Goal: Task Accomplishment & Management: Manage account settings

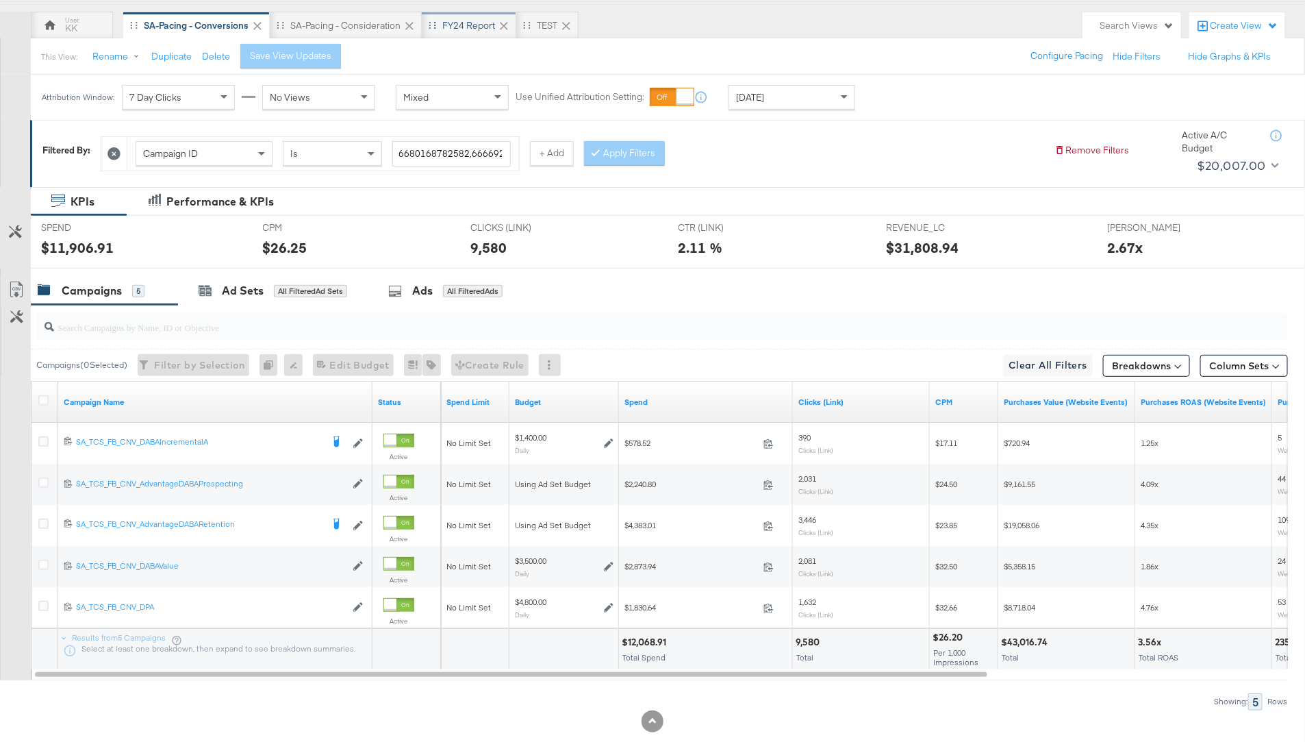
click at [473, 27] on div "FY24 Report" at bounding box center [468, 25] width 53 height 13
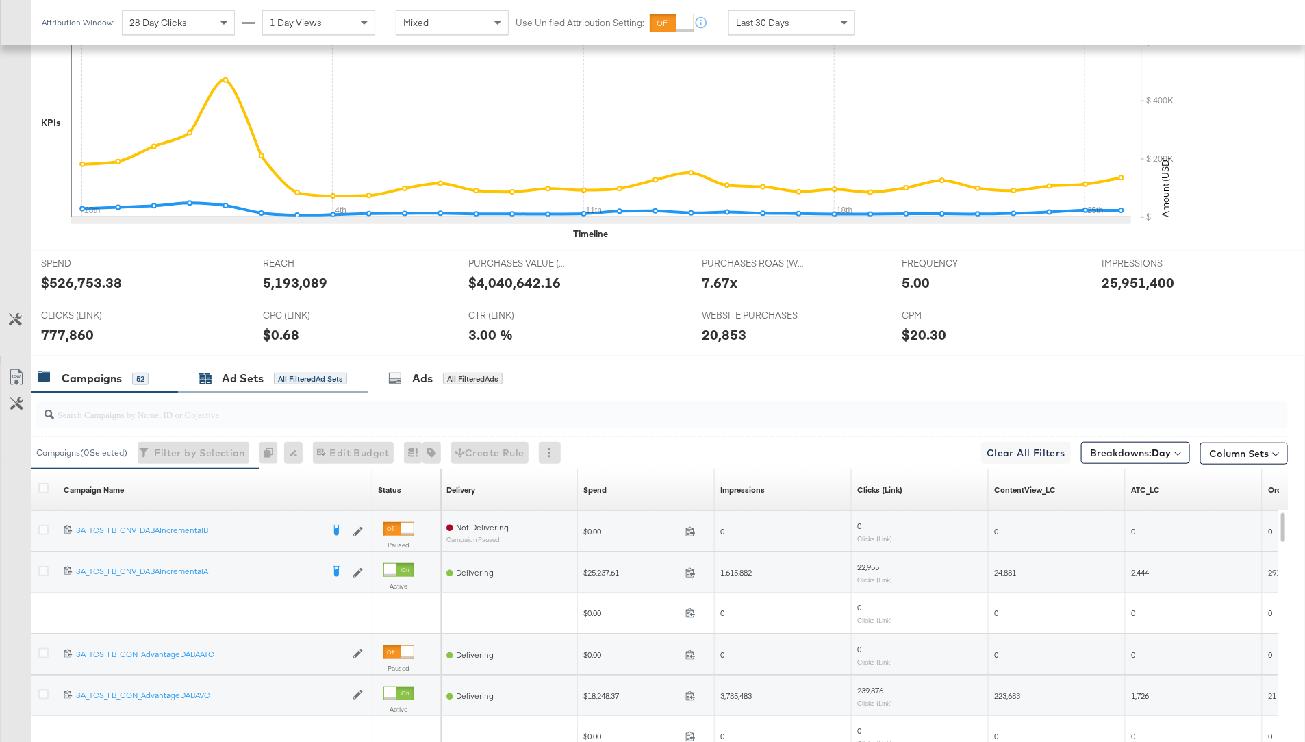
click at [260, 377] on div "Ad Sets" at bounding box center [243, 378] width 42 height 16
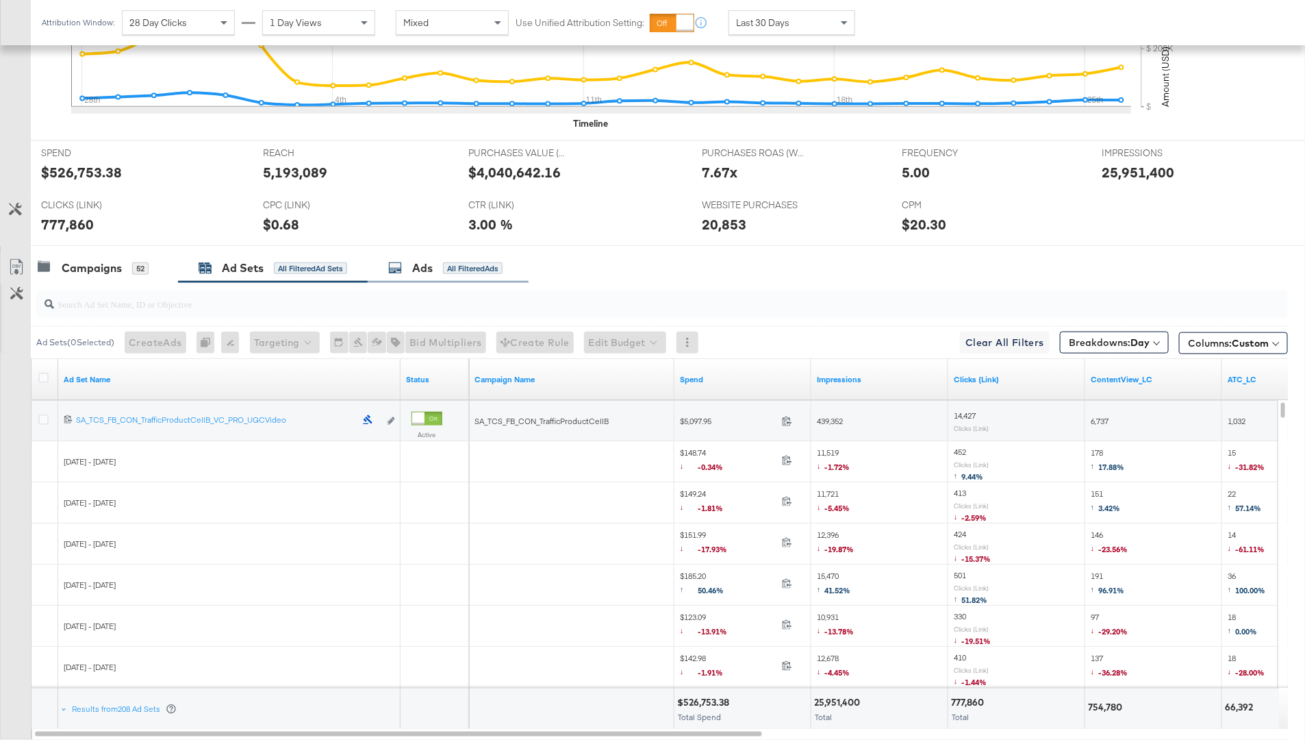
scroll to position [485, 0]
click at [44, 375] on icon at bounding box center [43, 377] width 10 height 10
click at [0, 0] on input "checkbox" at bounding box center [0, 0] width 0 height 0
click at [44, 375] on icon at bounding box center [43, 377] width 10 height 10
click at [0, 0] on input "checkbox" at bounding box center [0, 0] width 0 height 0
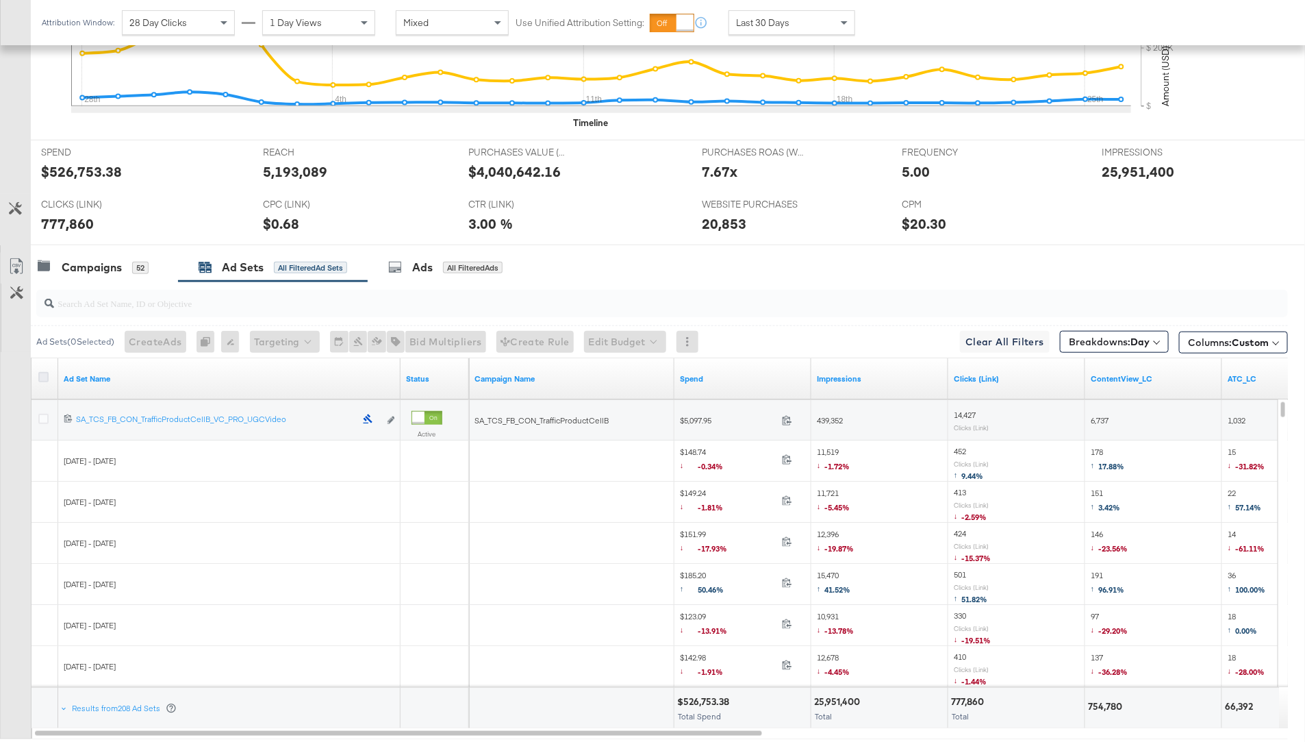
click at [41, 372] on icon at bounding box center [43, 377] width 10 height 10
click at [0, 0] on input "checkbox" at bounding box center [0, 0] width 0 height 0
click at [15, 262] on icon at bounding box center [16, 266] width 16 height 16
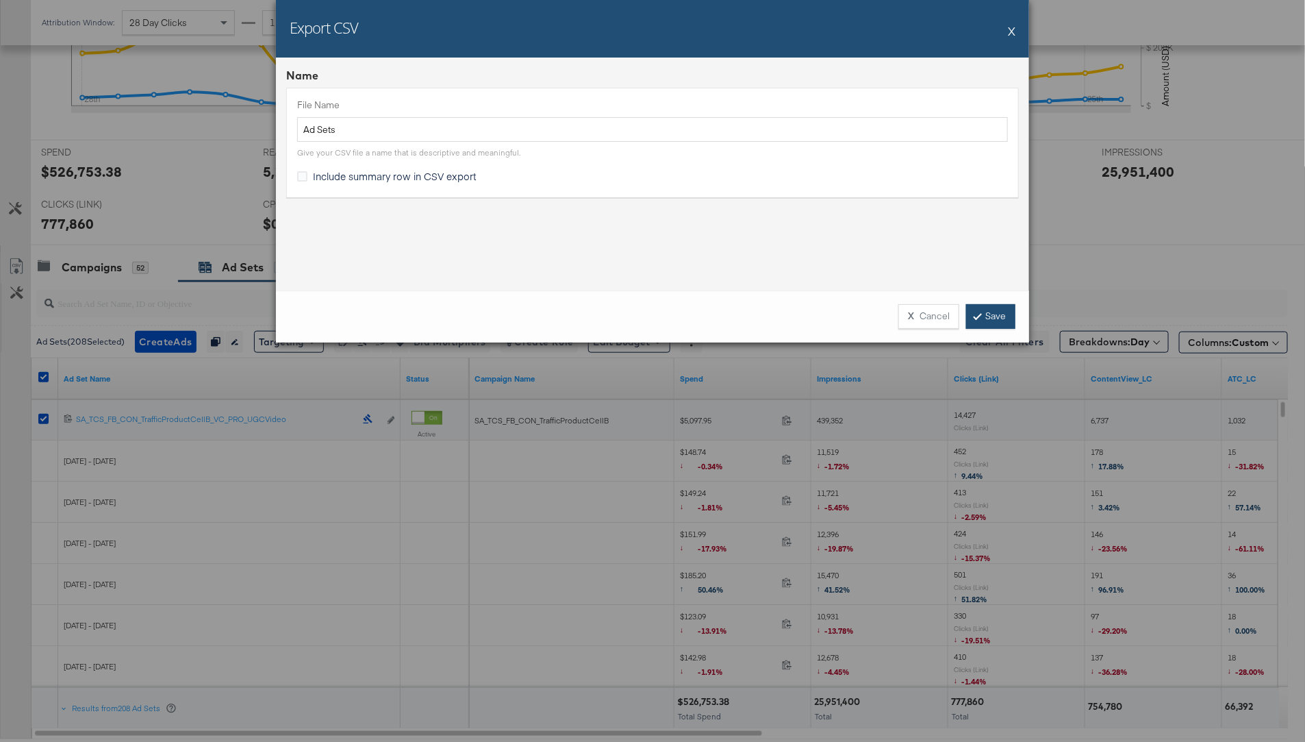
click at [979, 318] on icon at bounding box center [978, 316] width 4 height 8
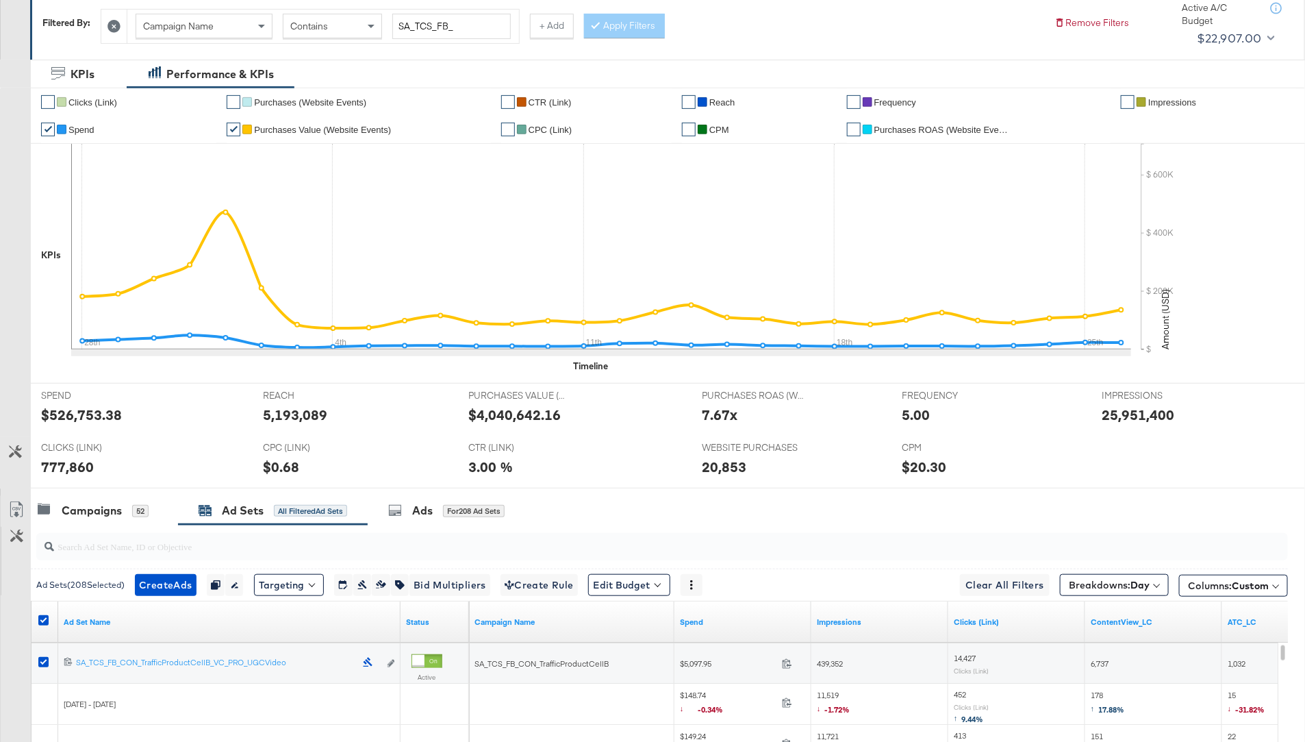
scroll to position [0, 0]
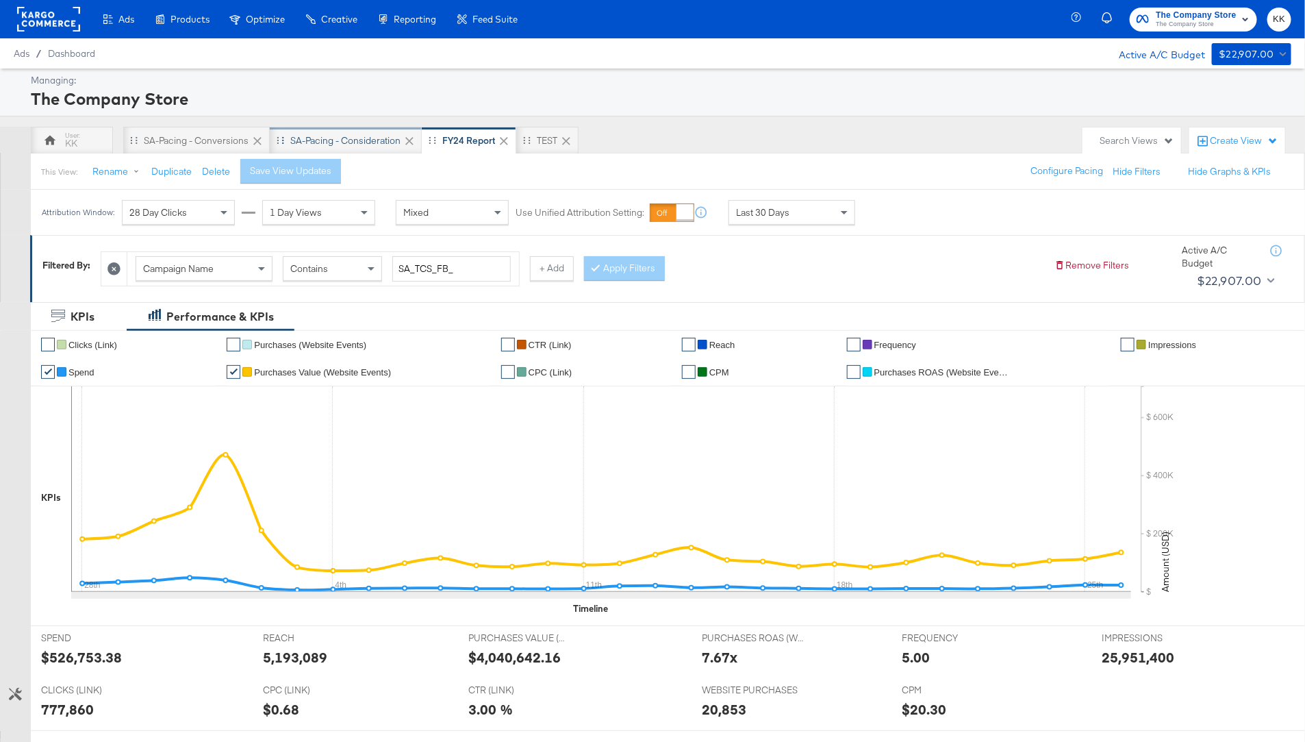
click at [344, 144] on div "SA-Pacing - Consideration" at bounding box center [345, 140] width 110 height 13
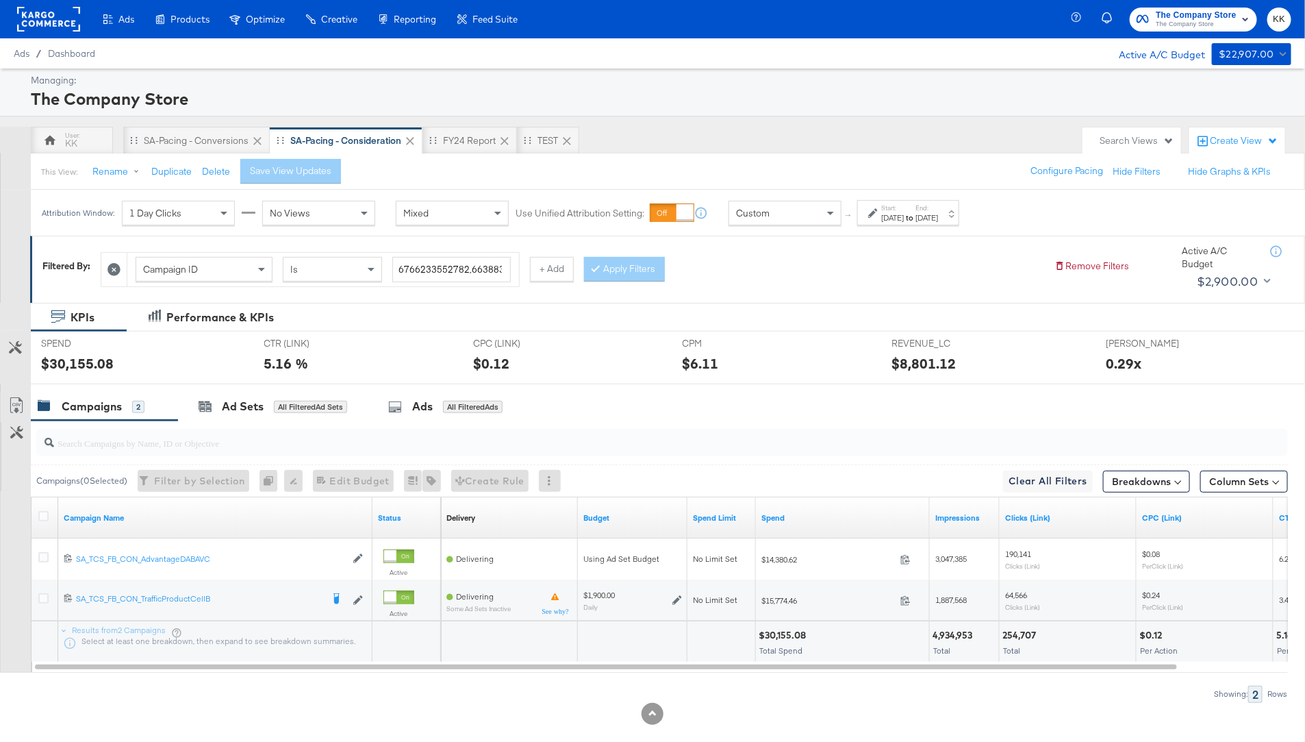
click at [938, 212] on div "[DATE]" at bounding box center [927, 217] width 23 height 11
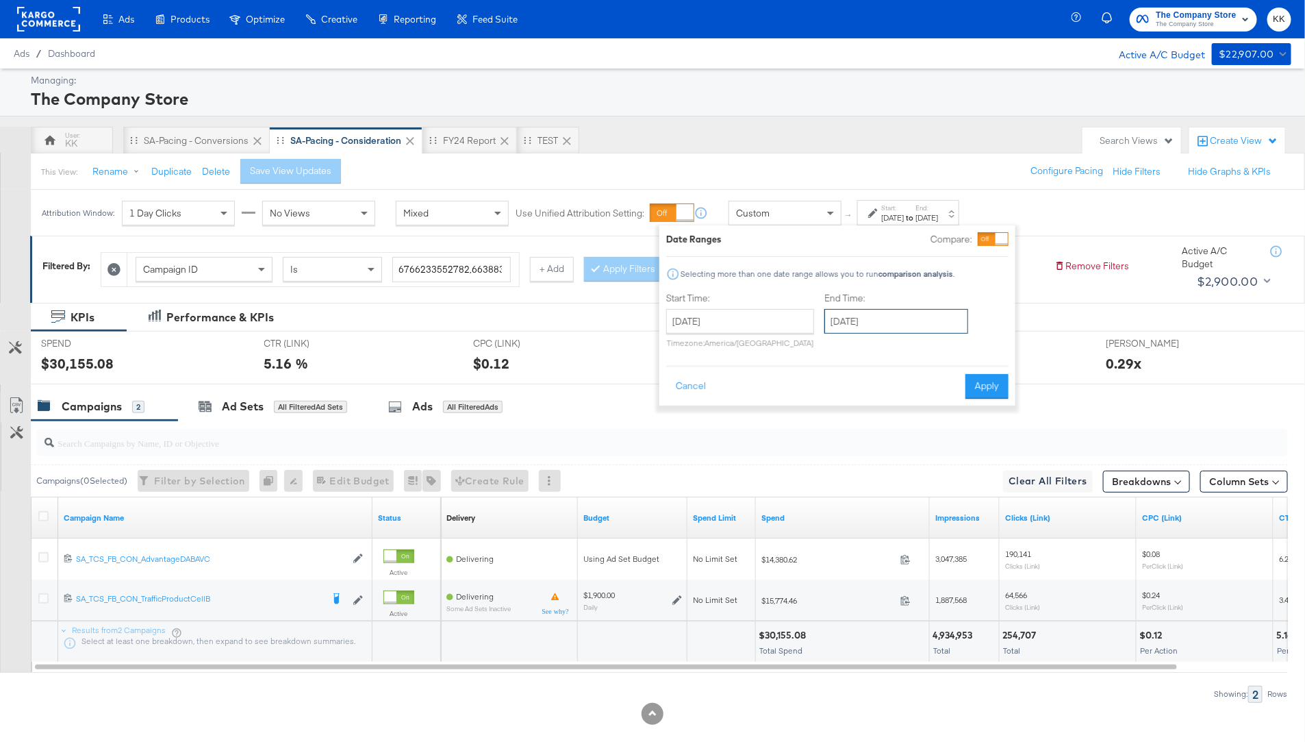
click at [898, 325] on input "[DATE]" at bounding box center [896, 321] width 144 height 25
click at [945, 444] on td "26" at bounding box center [956, 447] width 23 height 19
type input "[DATE]"
click at [984, 384] on button "Apply" at bounding box center [987, 386] width 43 height 25
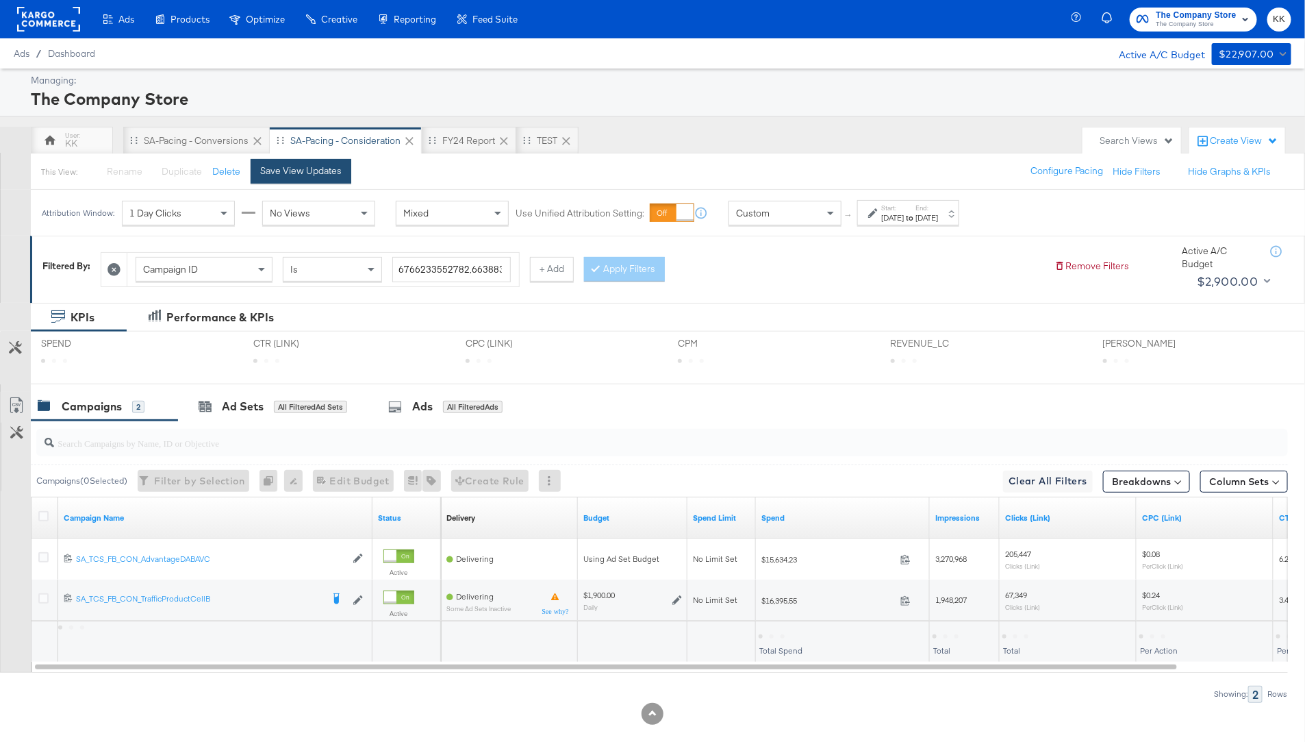
click at [328, 175] on div "Save View Updates" at bounding box center [300, 170] width 81 height 13
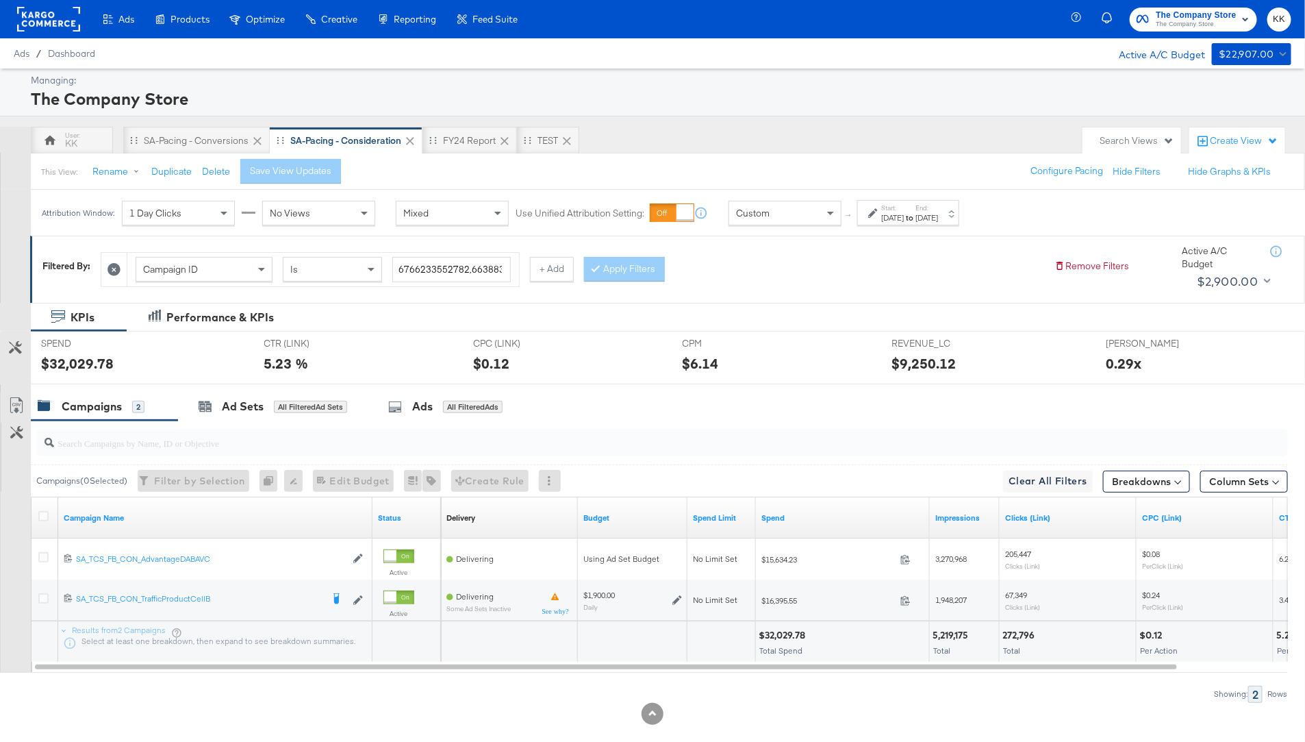
click at [793, 625] on div "$32,029.78 Total Spend" at bounding box center [842, 641] width 173 height 41
click at [793, 630] on div "$32,029.78" at bounding box center [784, 635] width 51 height 13
copy div "32,029.78"
click at [765, 210] on span "Custom" at bounding box center [753, 213] width 34 height 12
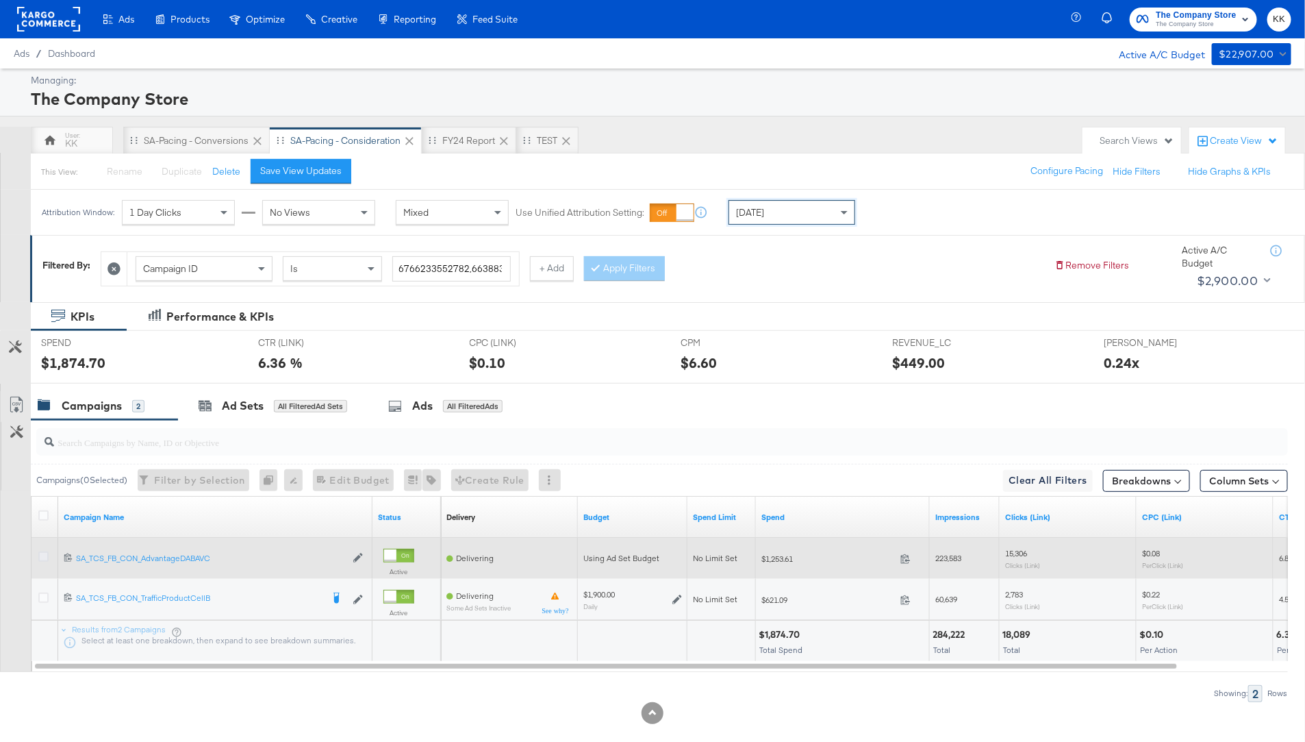
click at [45, 551] on icon at bounding box center [43, 556] width 10 height 10
click at [0, 0] on input "checkbox" at bounding box center [0, 0] width 0 height 0
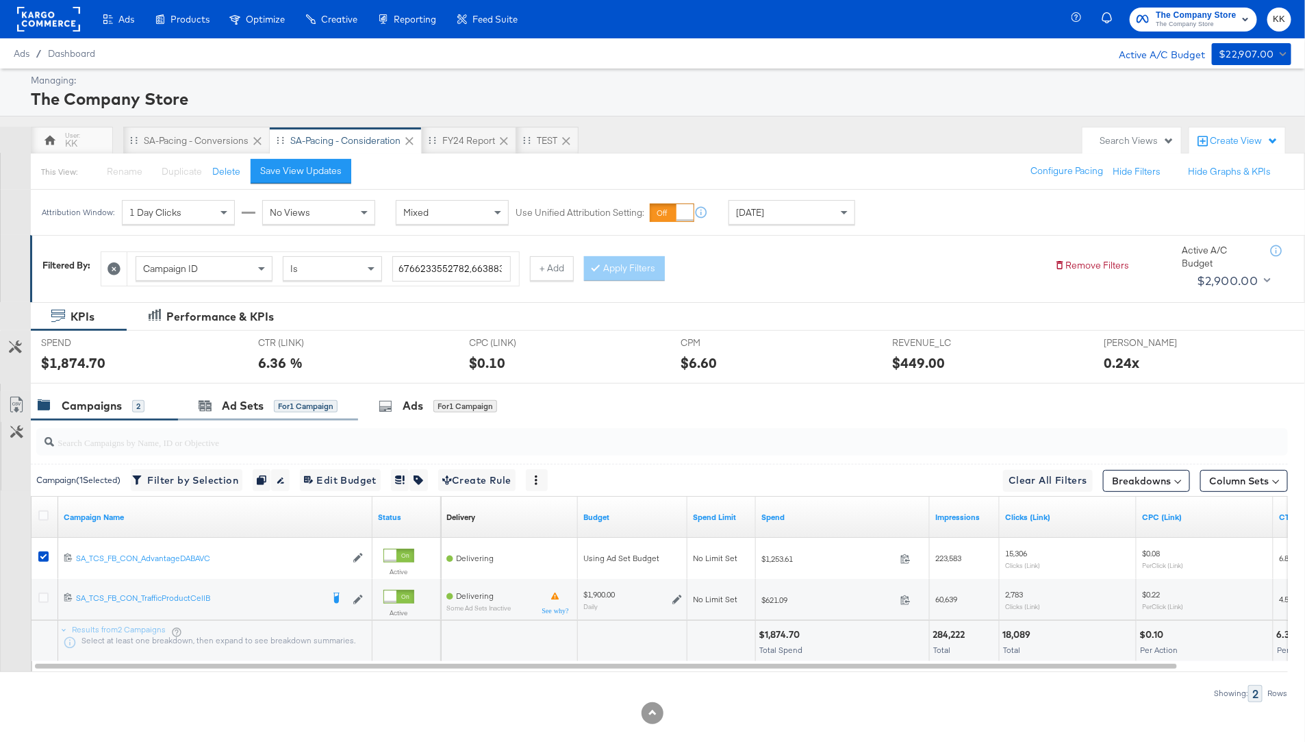
click at [211, 394] on div "Ad Sets for 1 Campaign" at bounding box center [268, 405] width 180 height 29
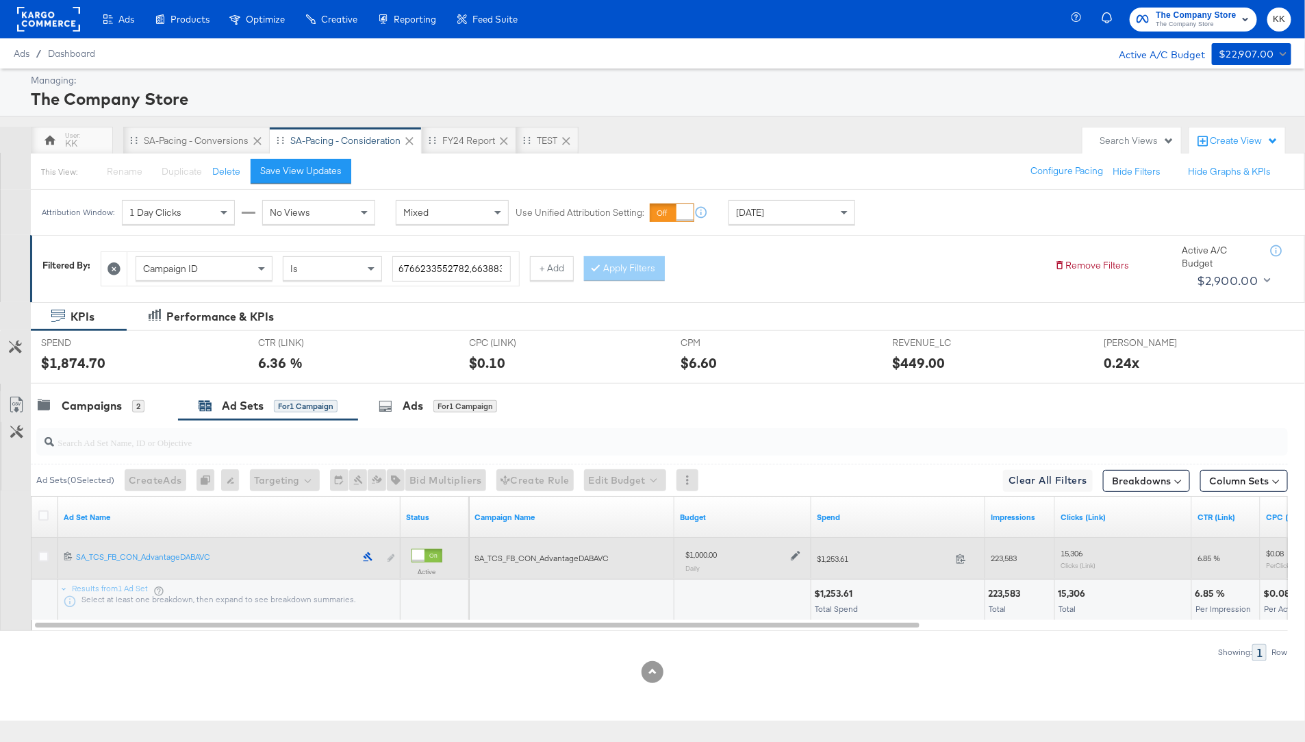
click at [796, 548] on div at bounding box center [793, 554] width 13 height 12
click at [796, 551] on icon at bounding box center [796, 556] width 10 height 10
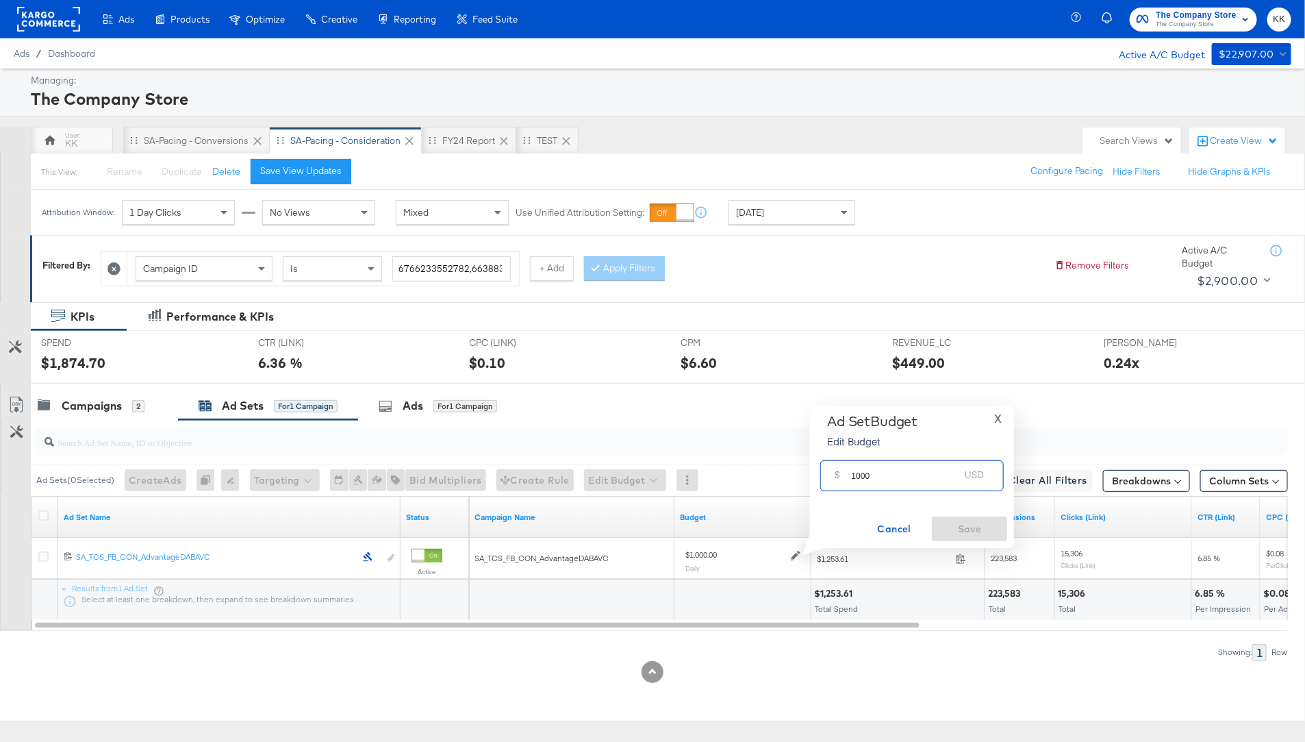
click at [859, 475] on input "1000" at bounding box center [905, 469] width 108 height 29
type input "1200"
click at [981, 527] on span "Save" at bounding box center [969, 528] width 64 height 17
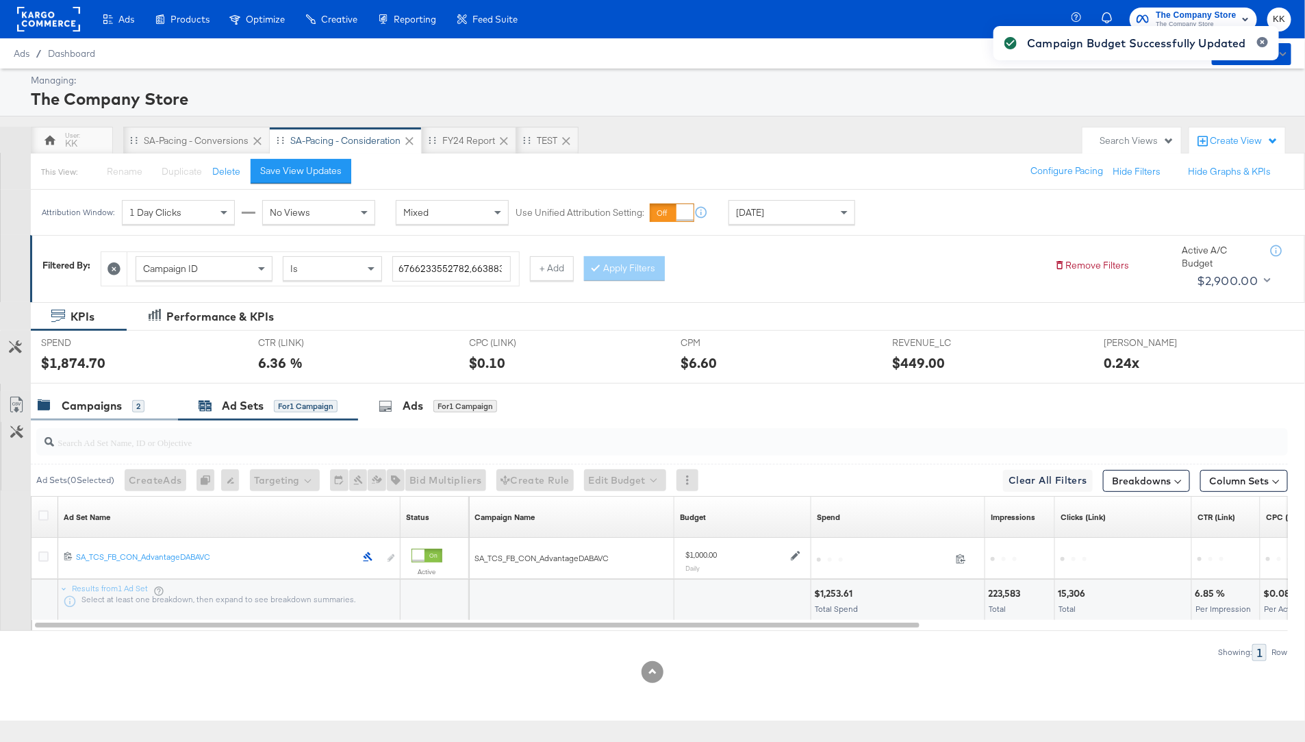
click at [115, 418] on div "Campaigns 2" at bounding box center [104, 405] width 147 height 29
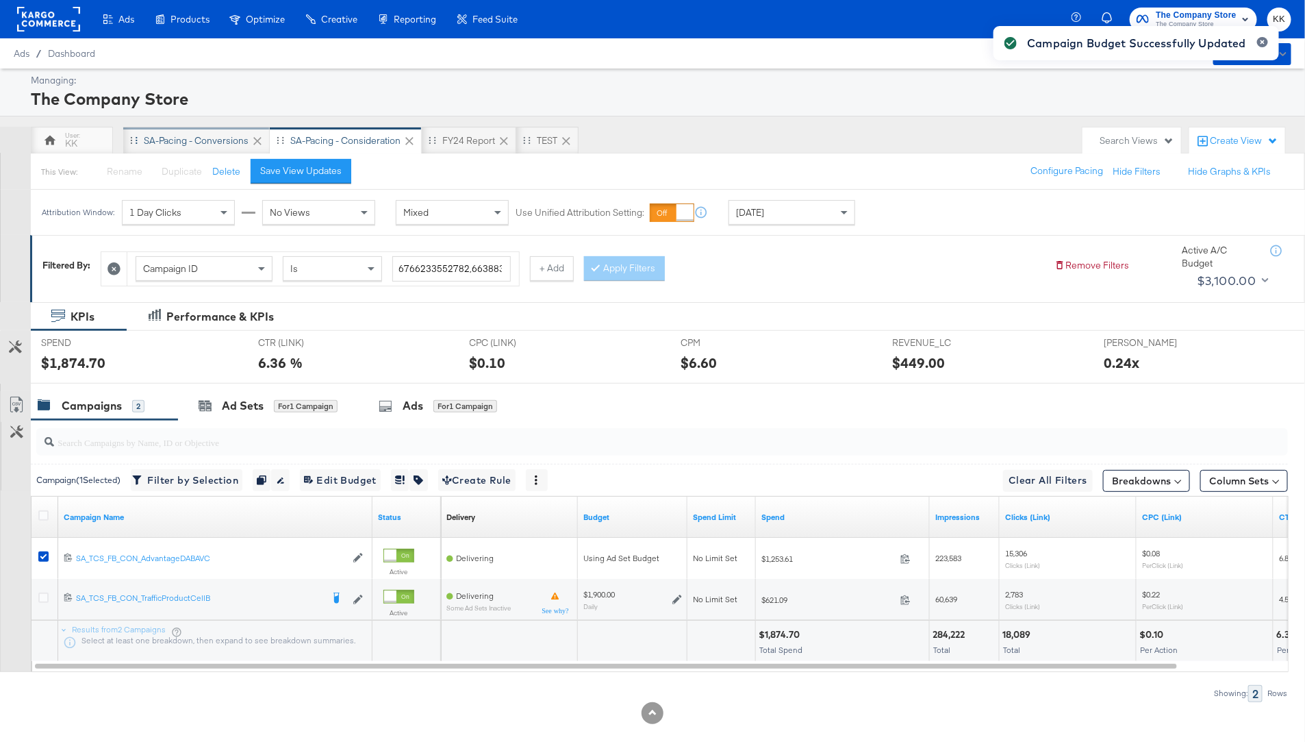
click at [177, 142] on div "SA-Pacing - Conversions" at bounding box center [196, 140] width 105 height 13
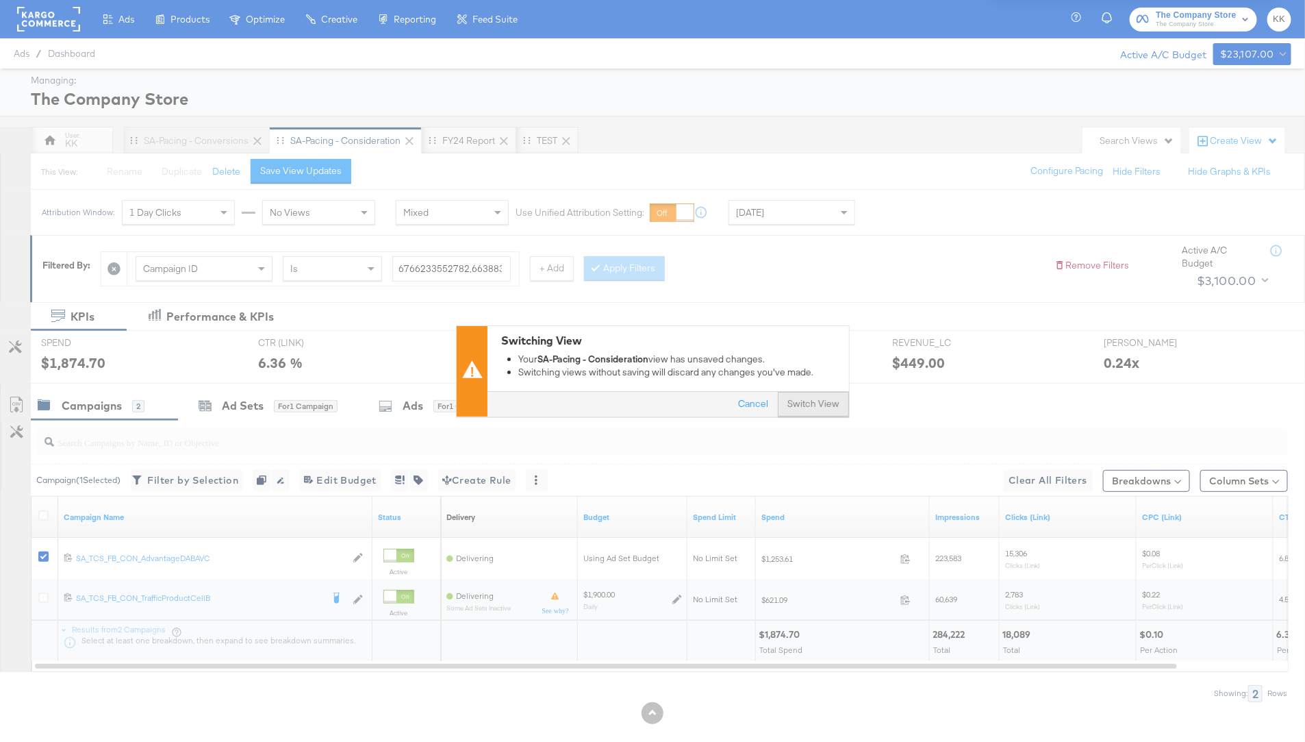
click at [821, 412] on button "Switch View" at bounding box center [813, 404] width 71 height 25
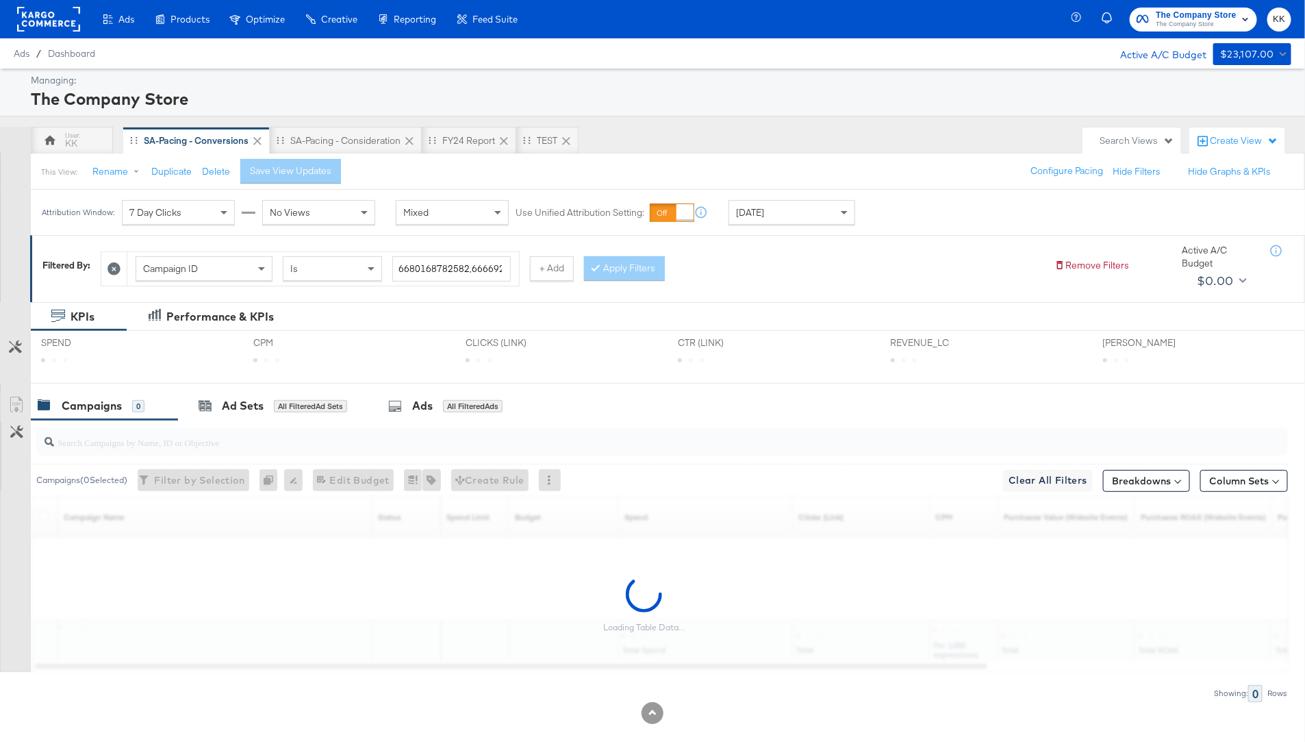
click at [830, 215] on div "[DATE]" at bounding box center [791, 212] width 125 height 23
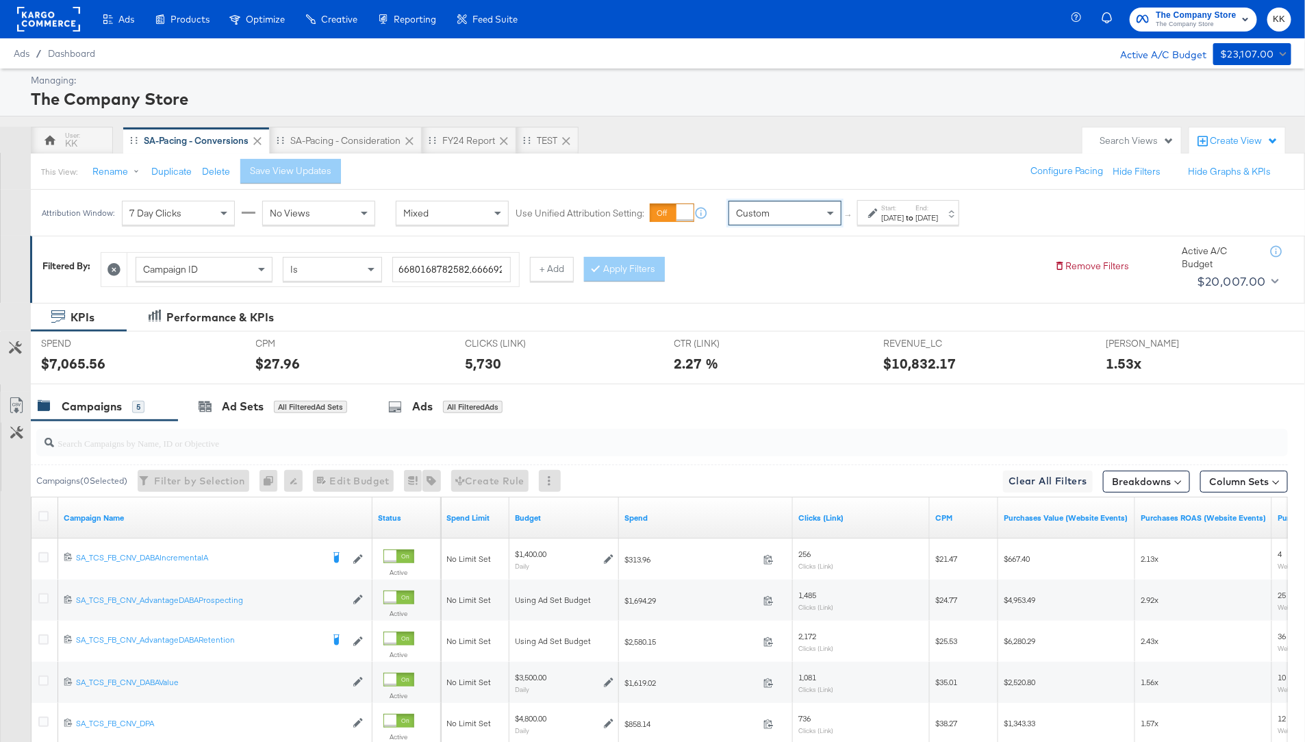
click at [891, 214] on div "[DATE]" at bounding box center [892, 217] width 23 height 11
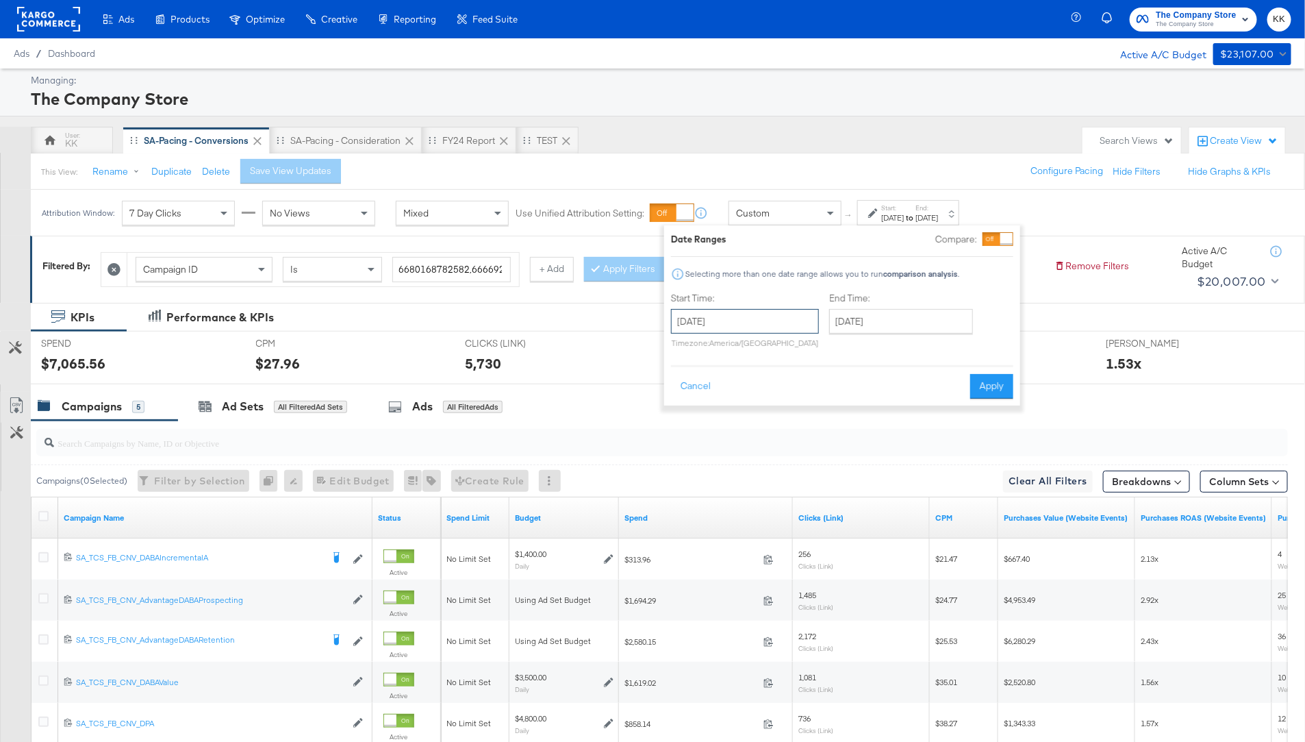
click at [744, 323] on input "[DATE]" at bounding box center [745, 321] width 148 height 25
click at [717, 382] on td "1" at bounding box center [709, 390] width 23 height 19
type input "[DATE]"
click at [881, 329] on input "[DATE]" at bounding box center [896, 321] width 144 height 25
click at [957, 442] on td "26" at bounding box center [956, 447] width 23 height 19
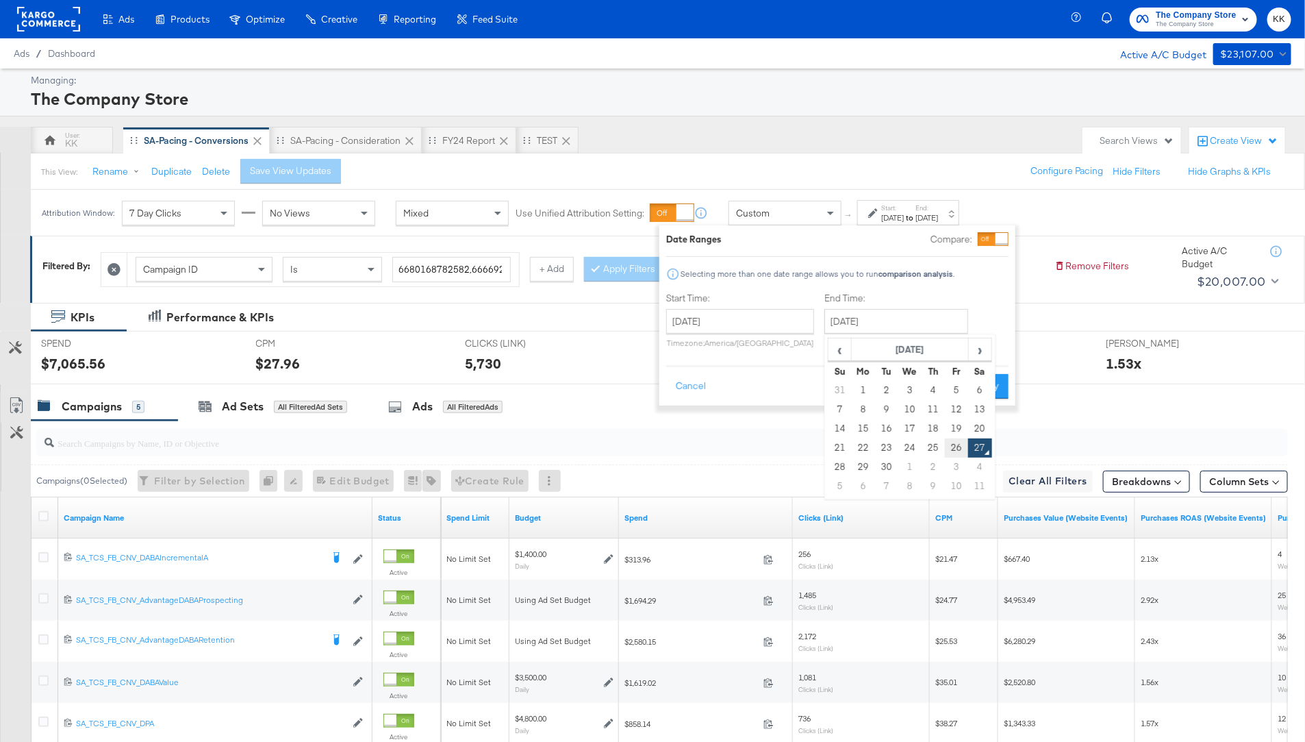
type input "[DATE]"
click at [972, 403] on div "Date Ranges Compare: Selecting more than one date range allows you to run compa…" at bounding box center [837, 315] width 356 height 180
click at [980, 383] on button "Apply" at bounding box center [987, 386] width 43 height 25
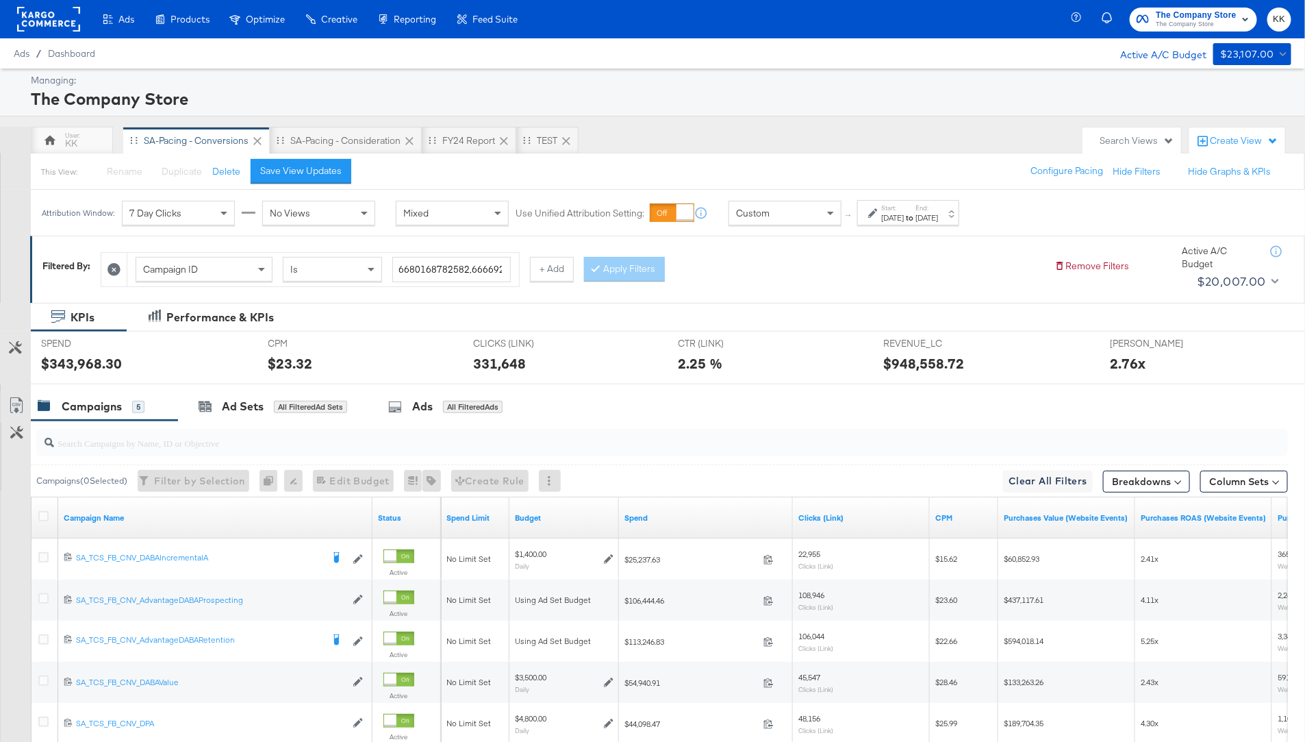
click at [86, 369] on div "$343,968.30" at bounding box center [81, 363] width 81 height 20
copy div "343,968.30"
click at [98, 129] on div "KK" at bounding box center [72, 140] width 82 height 27
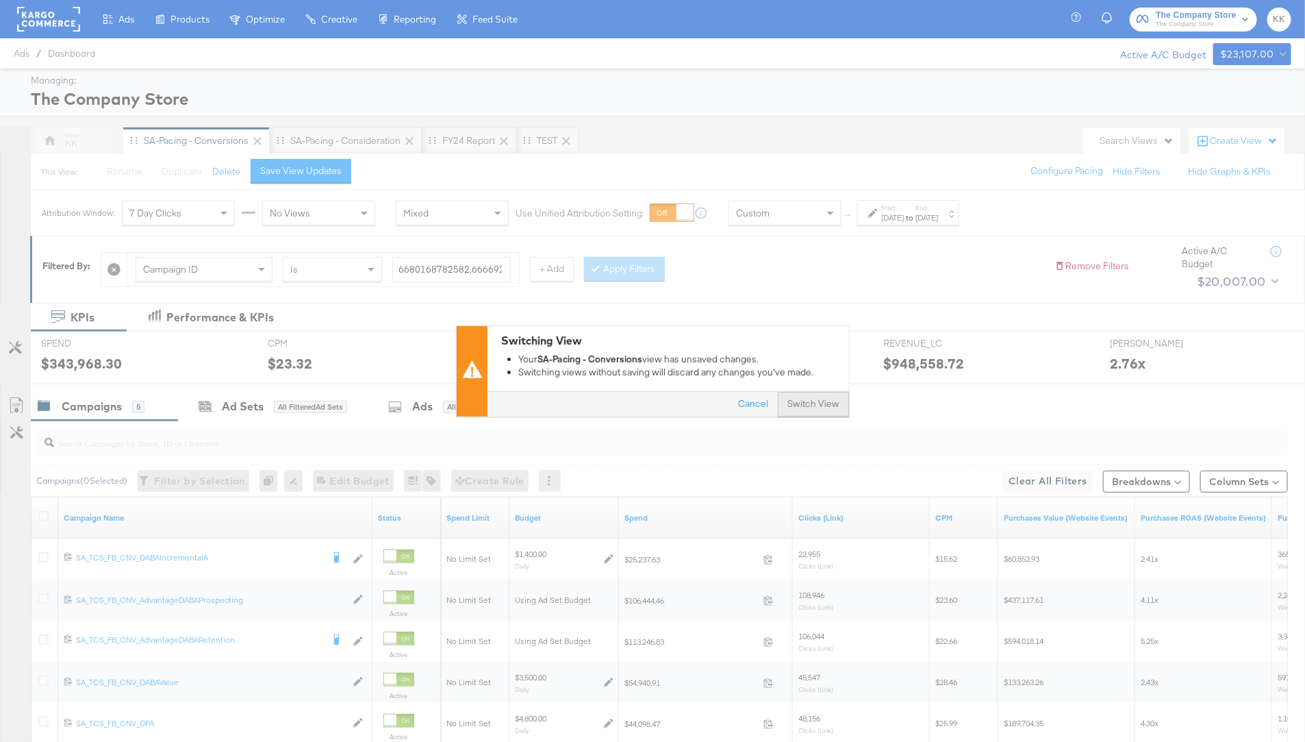
click at [800, 400] on button "Switch View" at bounding box center [813, 404] width 71 height 25
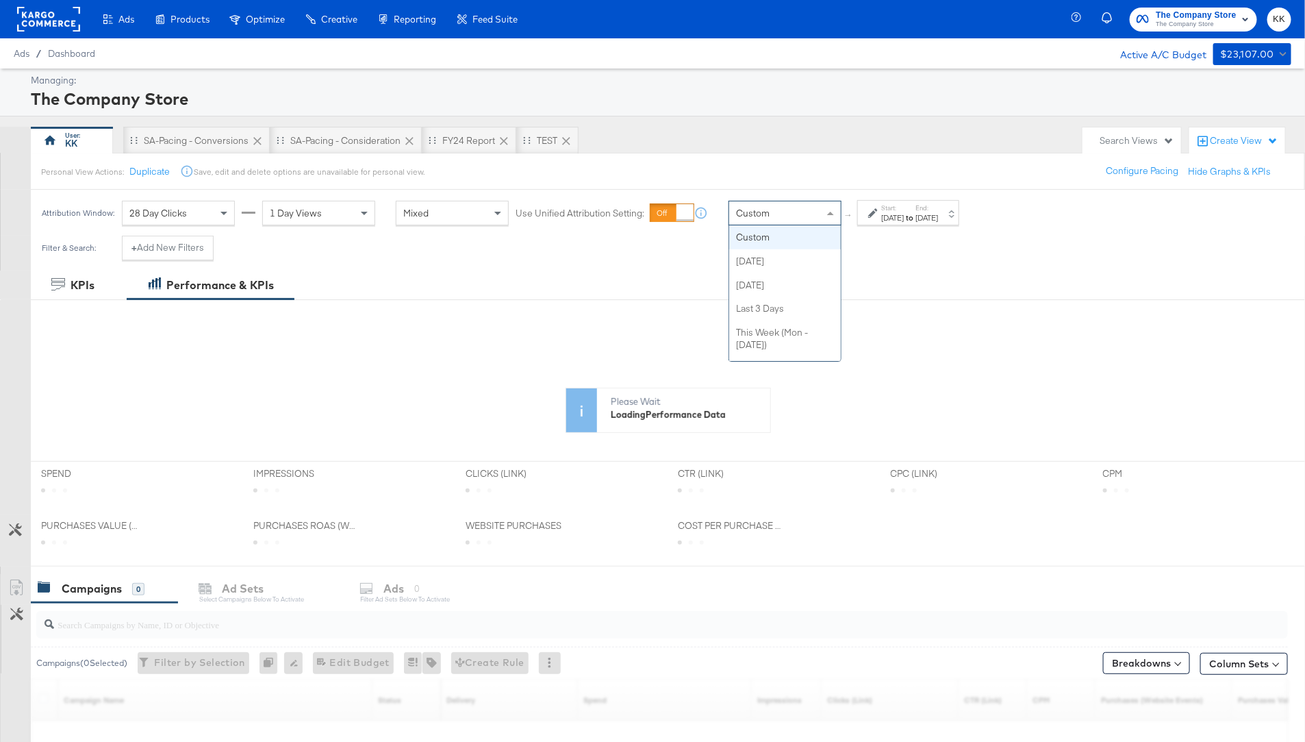
click at [794, 220] on div "Custom" at bounding box center [785, 212] width 112 height 23
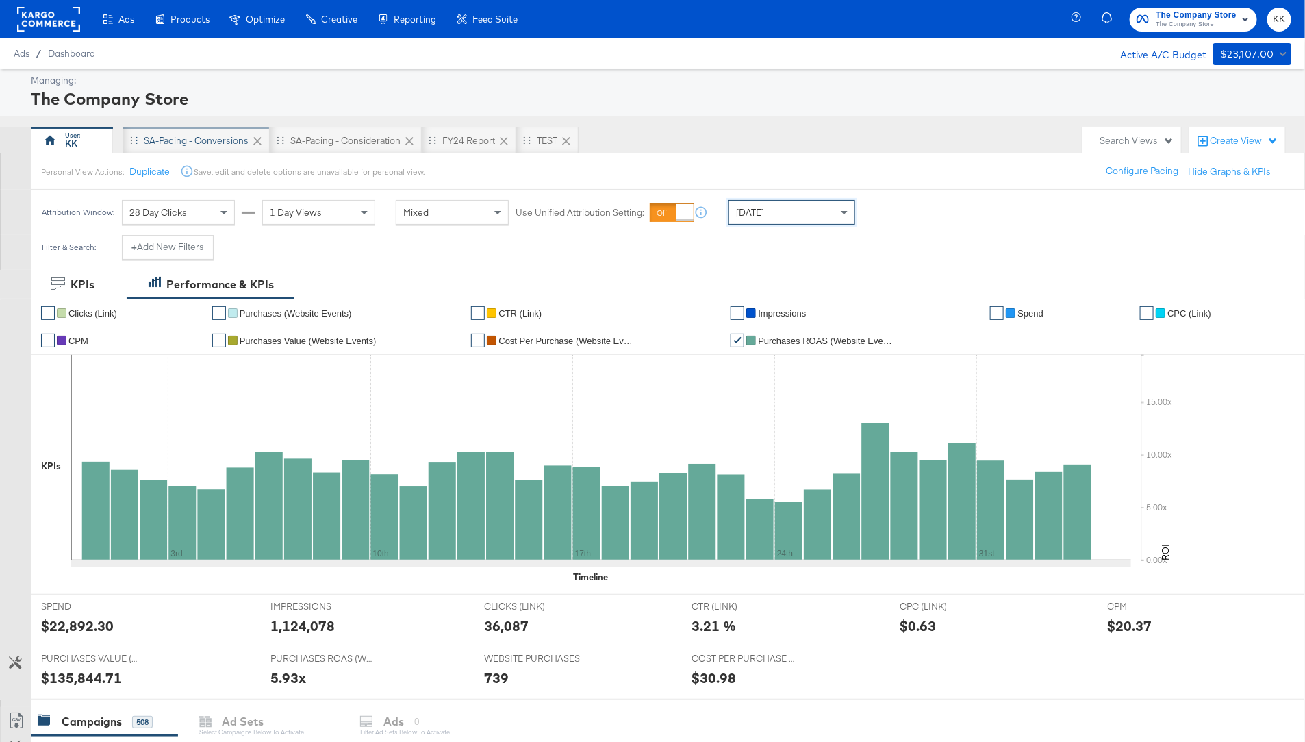
click at [205, 143] on div "SA-Pacing - Conversions" at bounding box center [196, 140] width 105 height 13
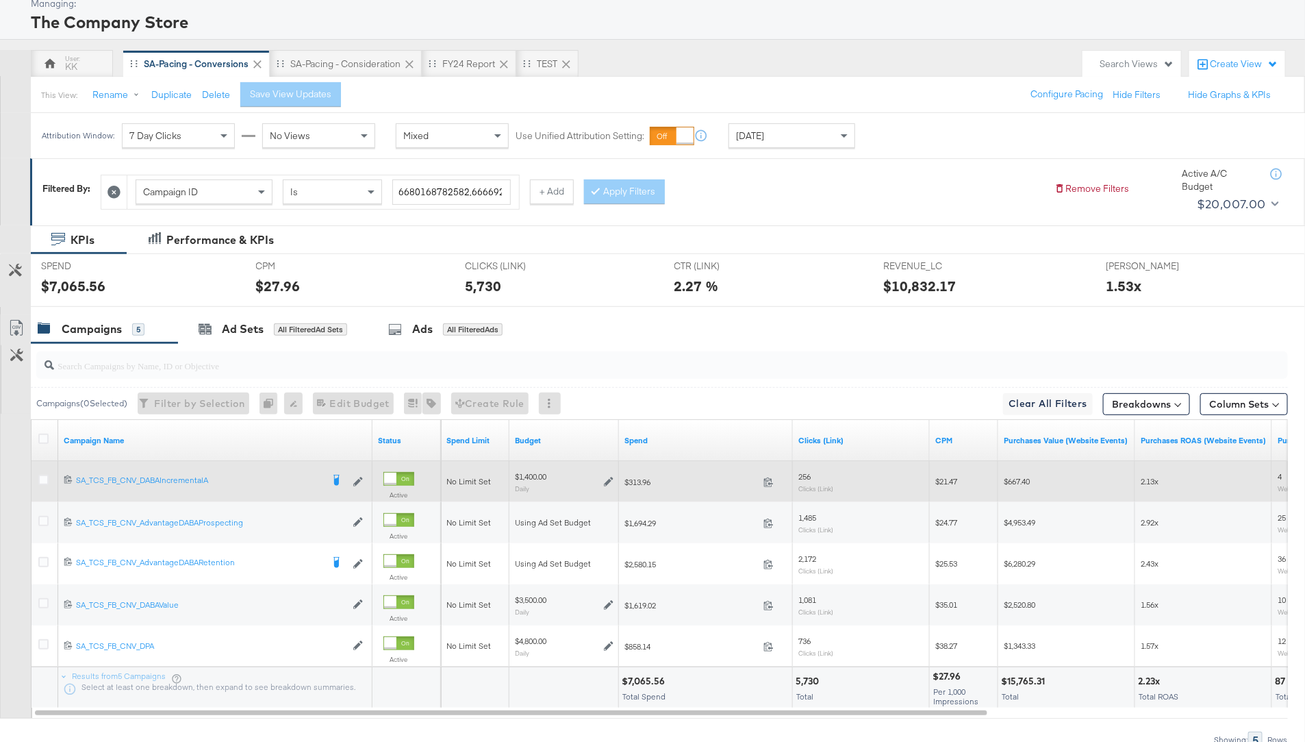
scroll to position [92, 0]
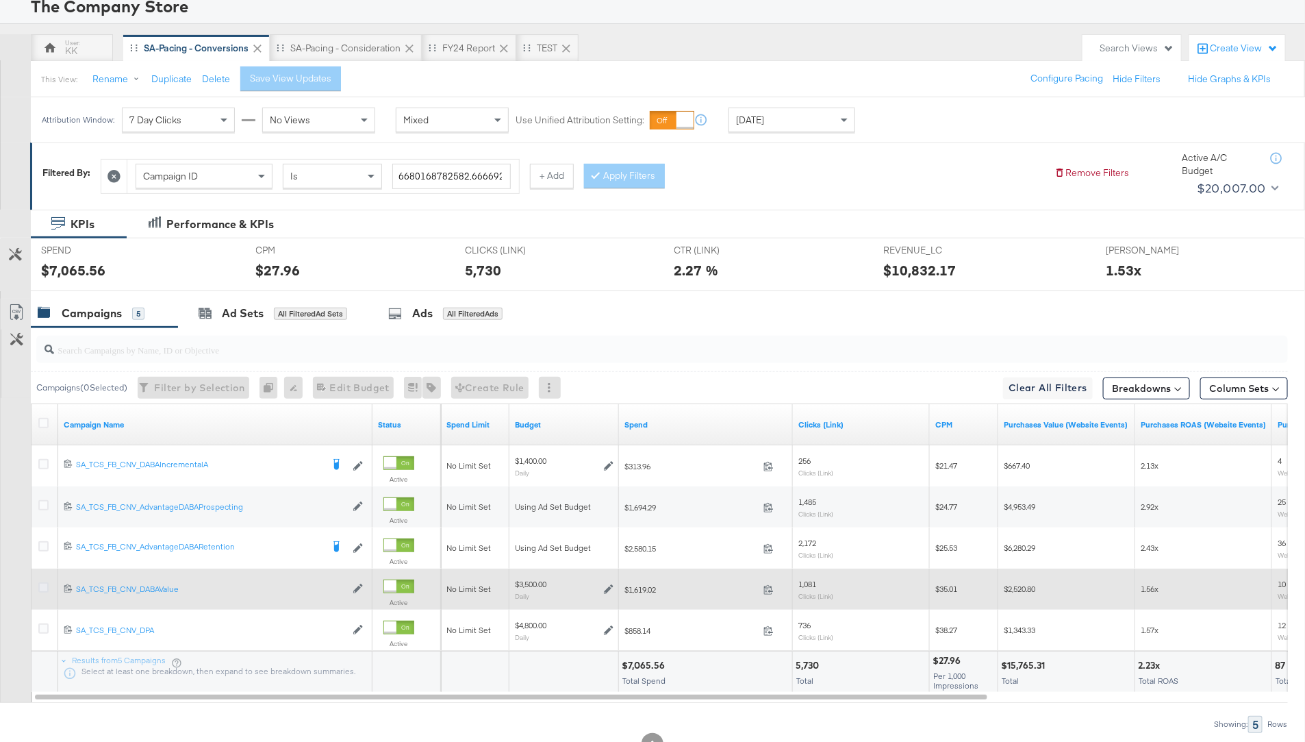
click at [42, 585] on icon at bounding box center [43, 587] width 10 height 10
click at [0, 0] on input "checkbox" at bounding box center [0, 0] width 0 height 0
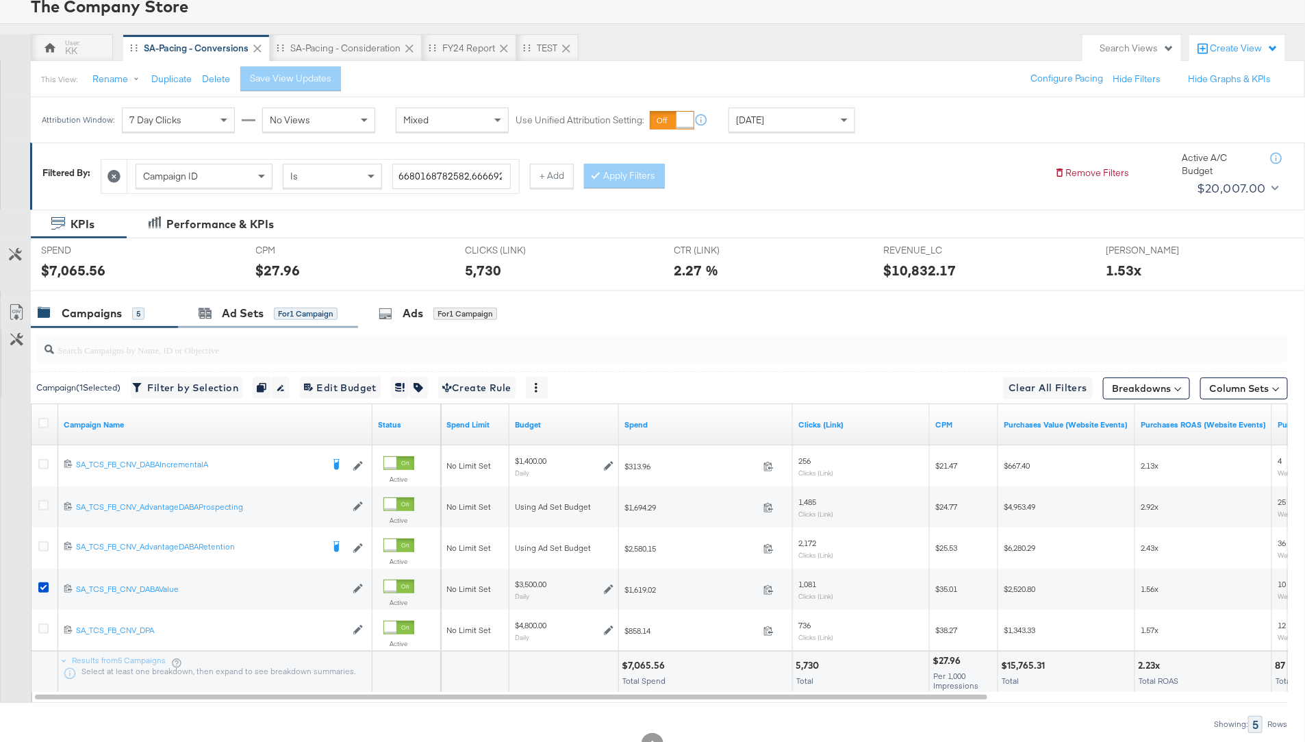
click at [219, 321] on div "Ad Sets for 1 Campaign" at bounding box center [268, 313] width 180 height 29
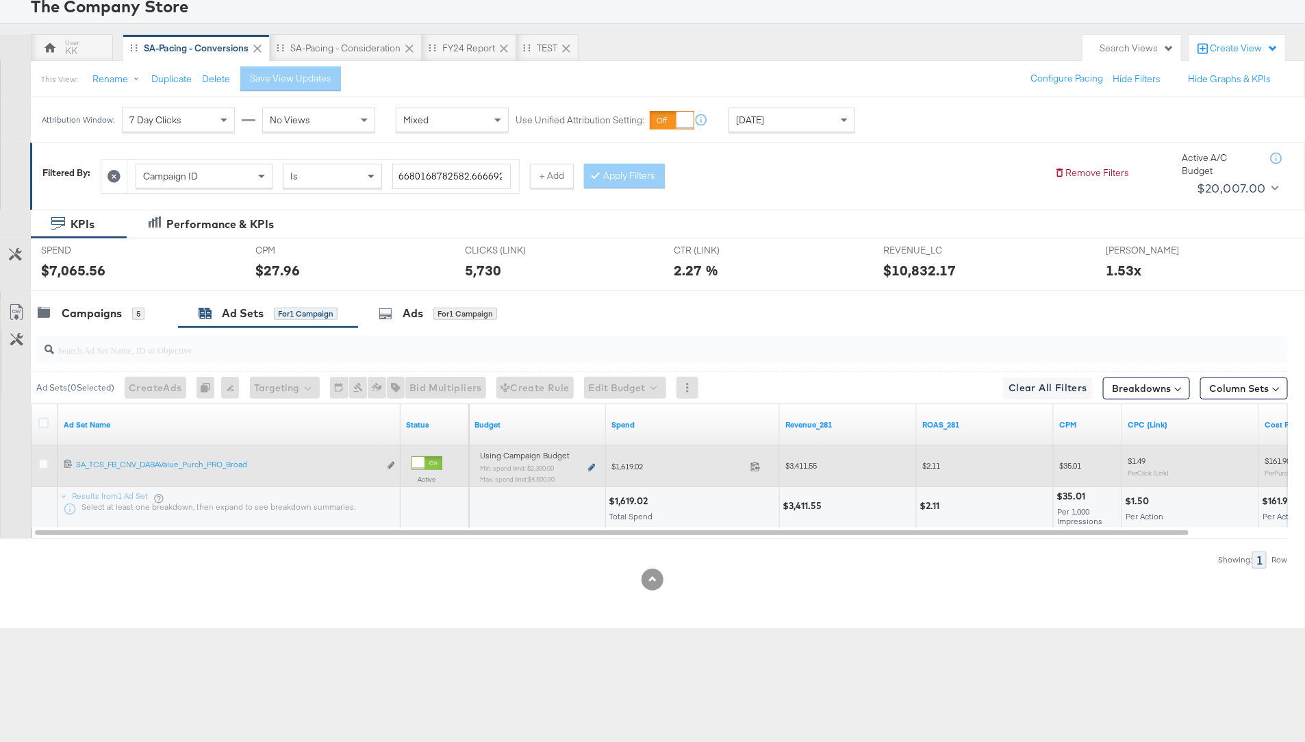
click at [591, 465] on icon at bounding box center [591, 468] width 7 height 8
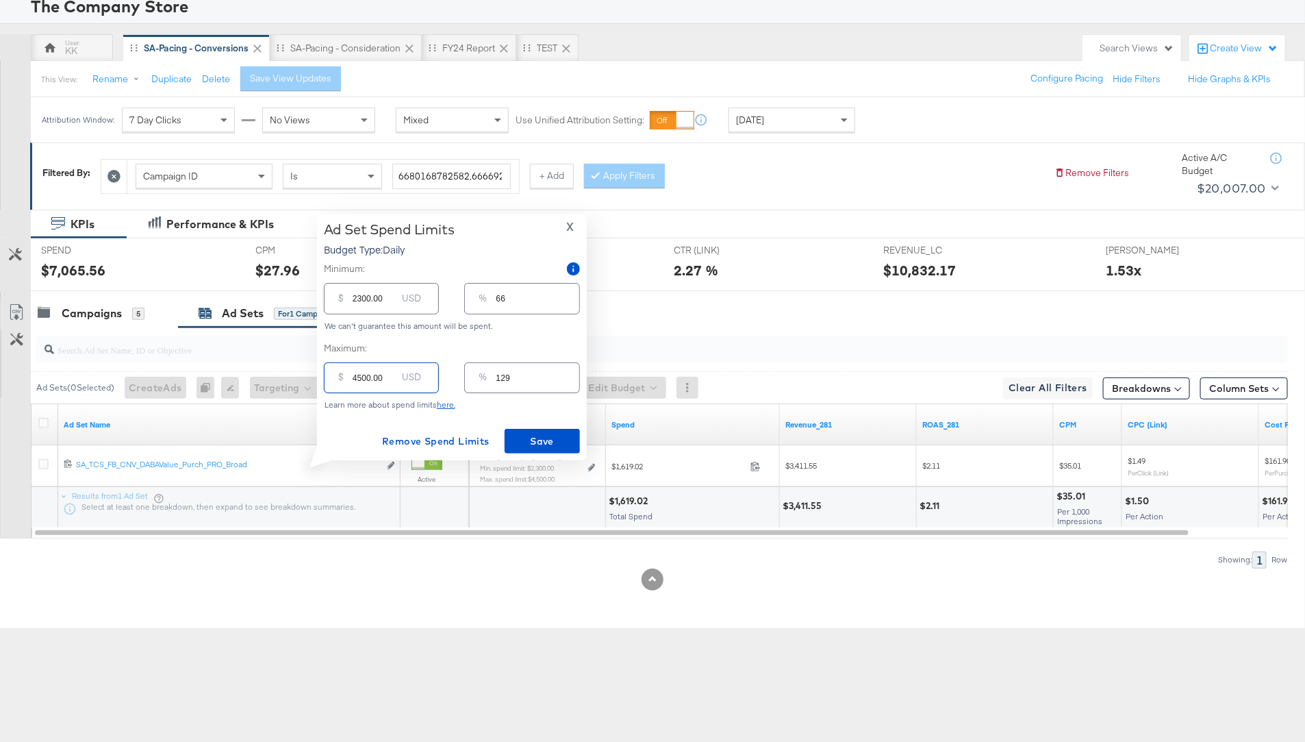
drag, startPoint x: 359, startPoint y: 383, endPoint x: 344, endPoint y: 380, distance: 14.6
click at [344, 380] on div "$ 4500.00 USD" at bounding box center [381, 377] width 115 height 31
click at [364, 380] on input "4500.00" at bounding box center [375, 371] width 44 height 29
click at [362, 380] on input "4500.00" at bounding box center [375, 371] width 44 height 29
type input "400.00"
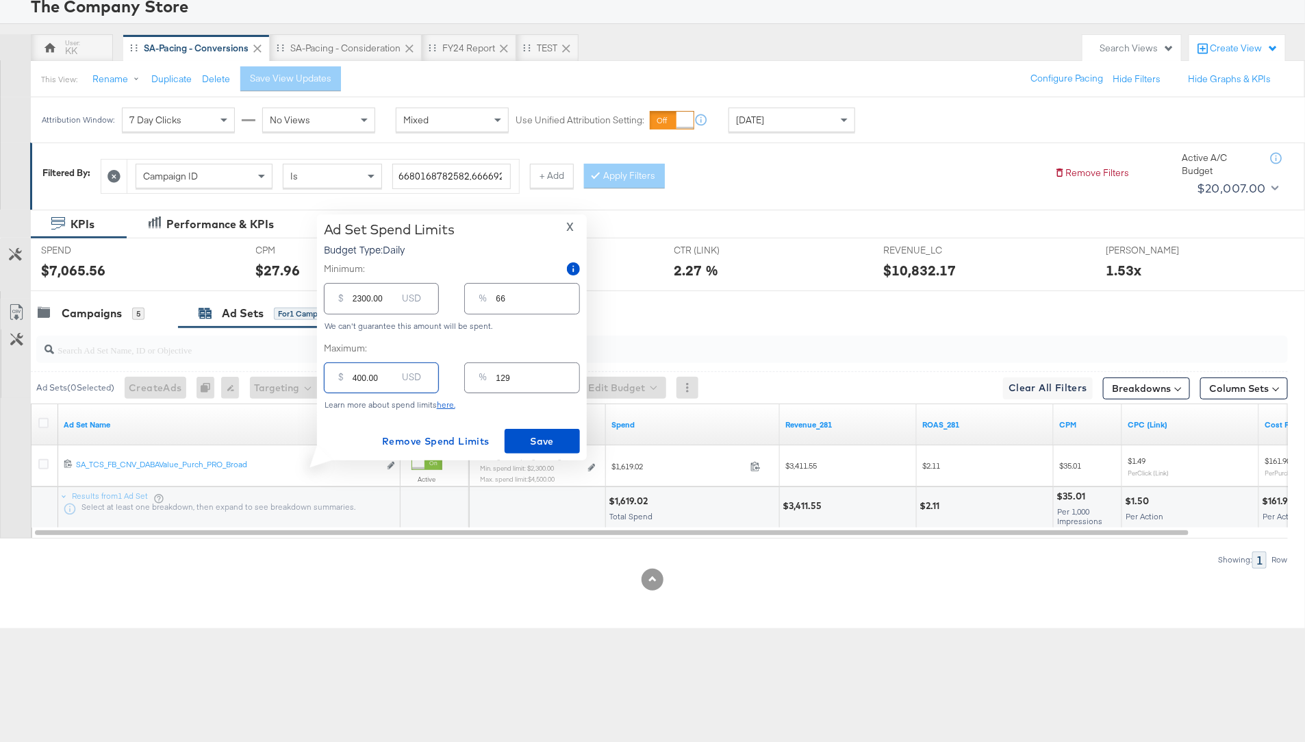
type input "11"
type input "00.00"
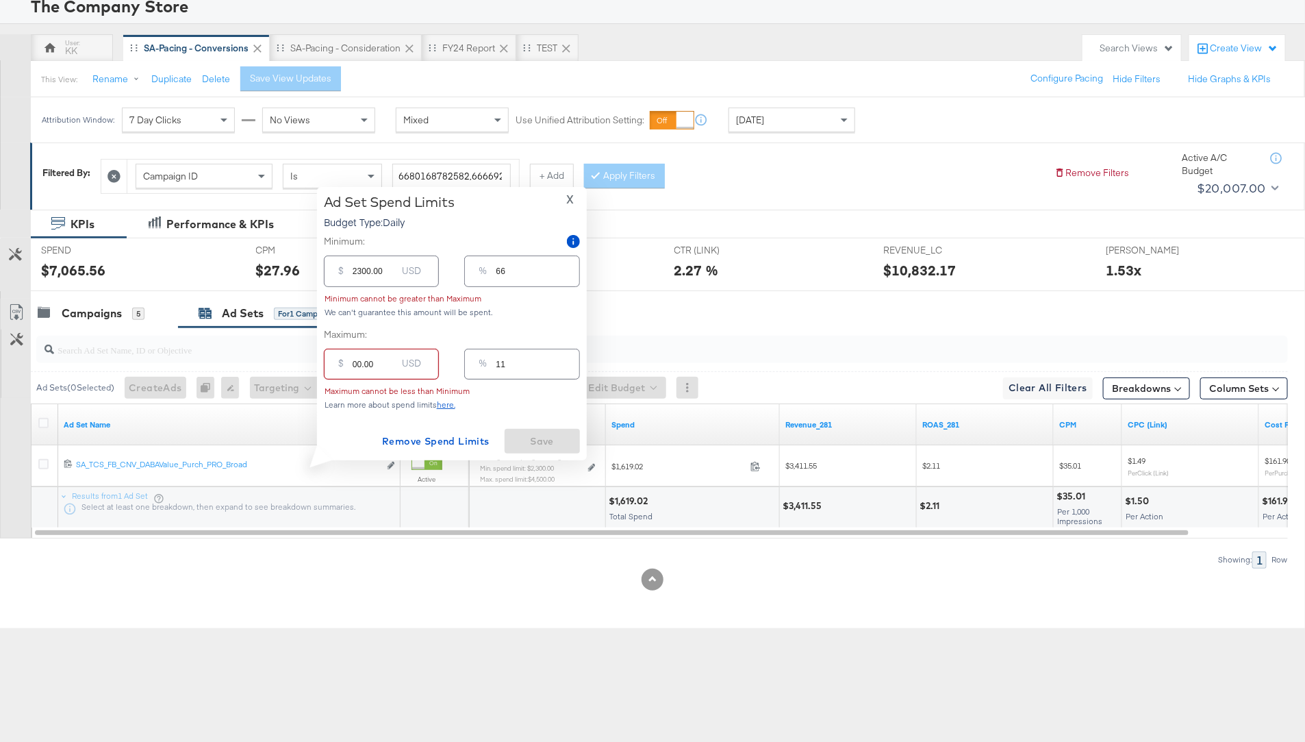
type input "0"
type input "500.00"
type input "14"
type input "5000.00"
type input "143"
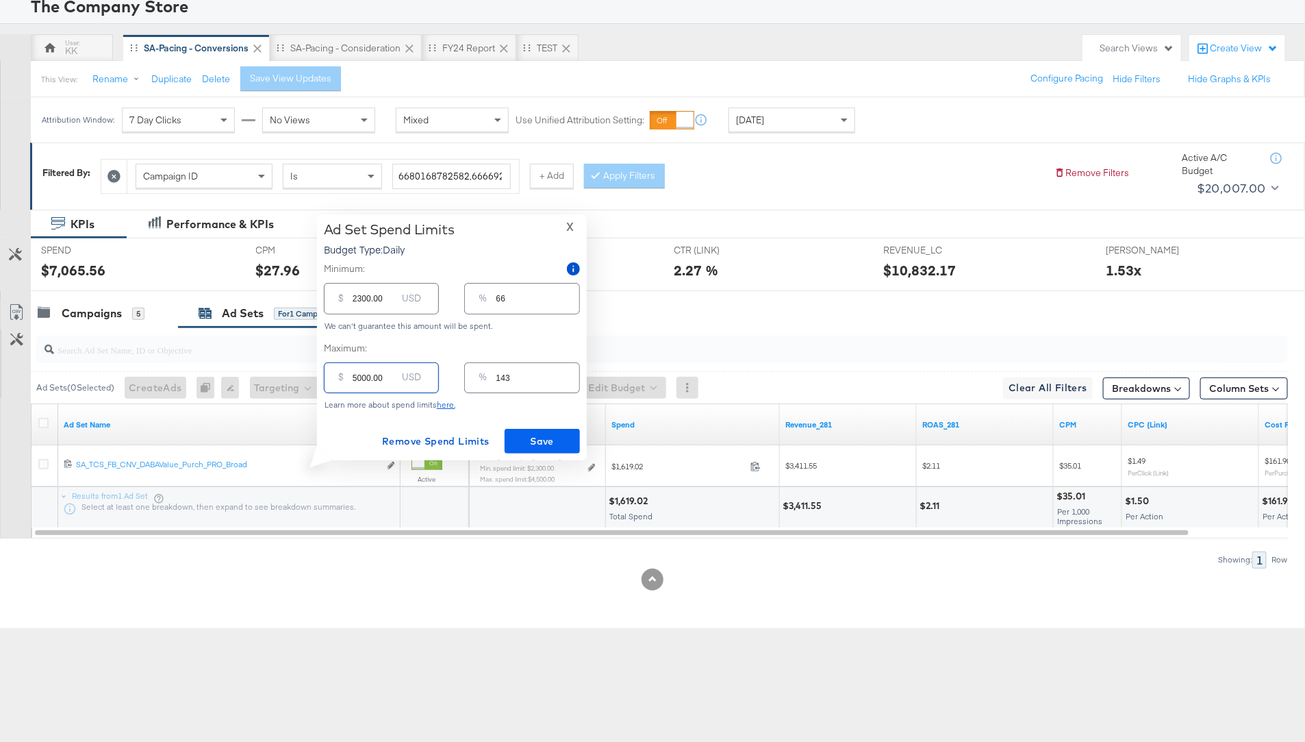
type input "5000.00"
click at [545, 440] on span "Save" at bounding box center [542, 441] width 64 height 17
click at [80, 299] on div "Campaigns 5" at bounding box center [104, 313] width 147 height 29
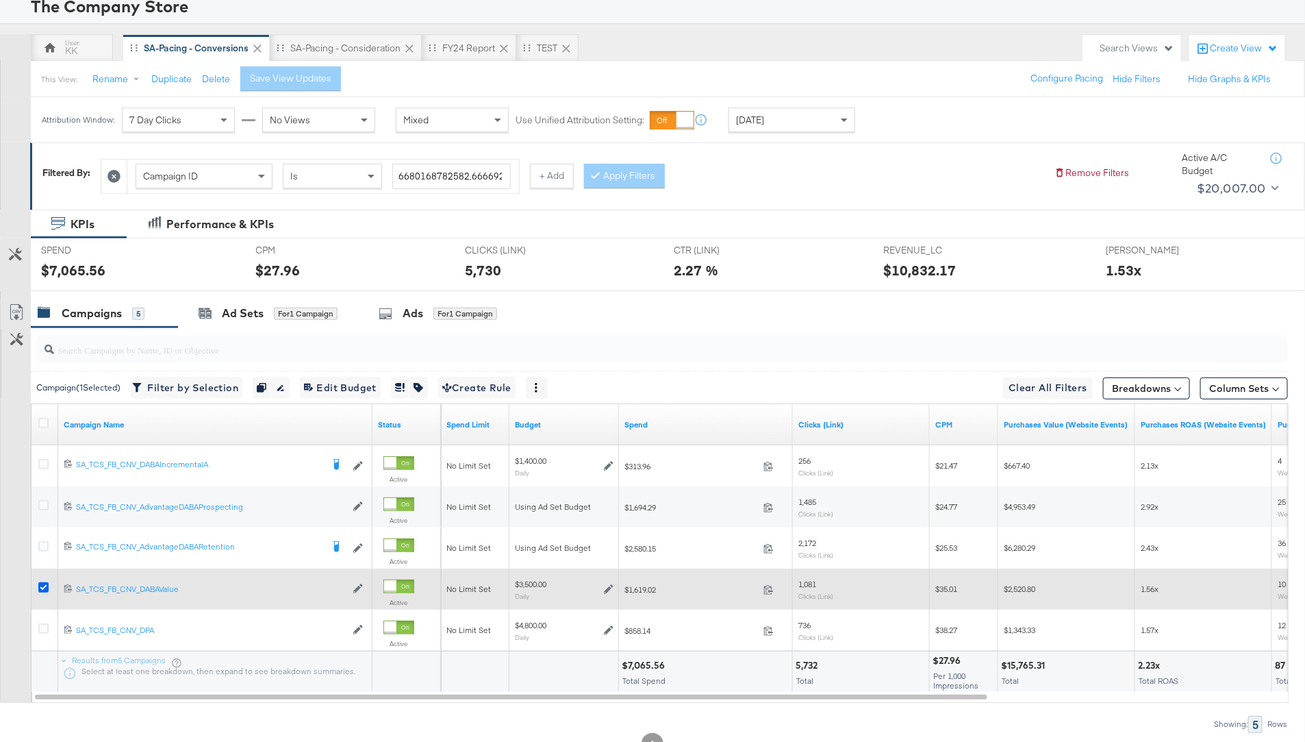
click at [39, 585] on icon at bounding box center [43, 587] width 10 height 10
click at [0, 0] on input "checkbox" at bounding box center [0, 0] width 0 height 0
click at [39, 583] on icon at bounding box center [43, 587] width 10 height 10
click at [0, 0] on input "checkbox" at bounding box center [0, 0] width 0 height 0
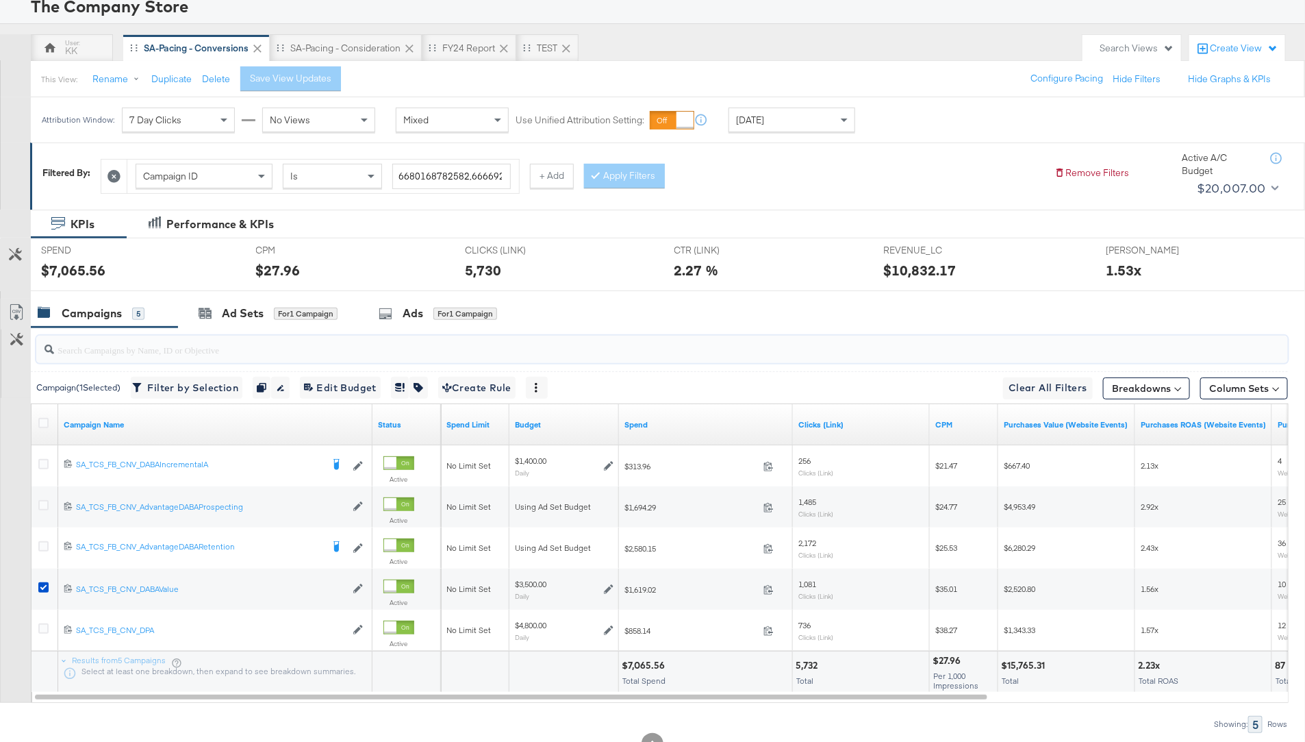
click at [217, 334] on input "search" at bounding box center [613, 344] width 1119 height 27
click at [247, 310] on div "Ad Sets" at bounding box center [243, 313] width 42 height 16
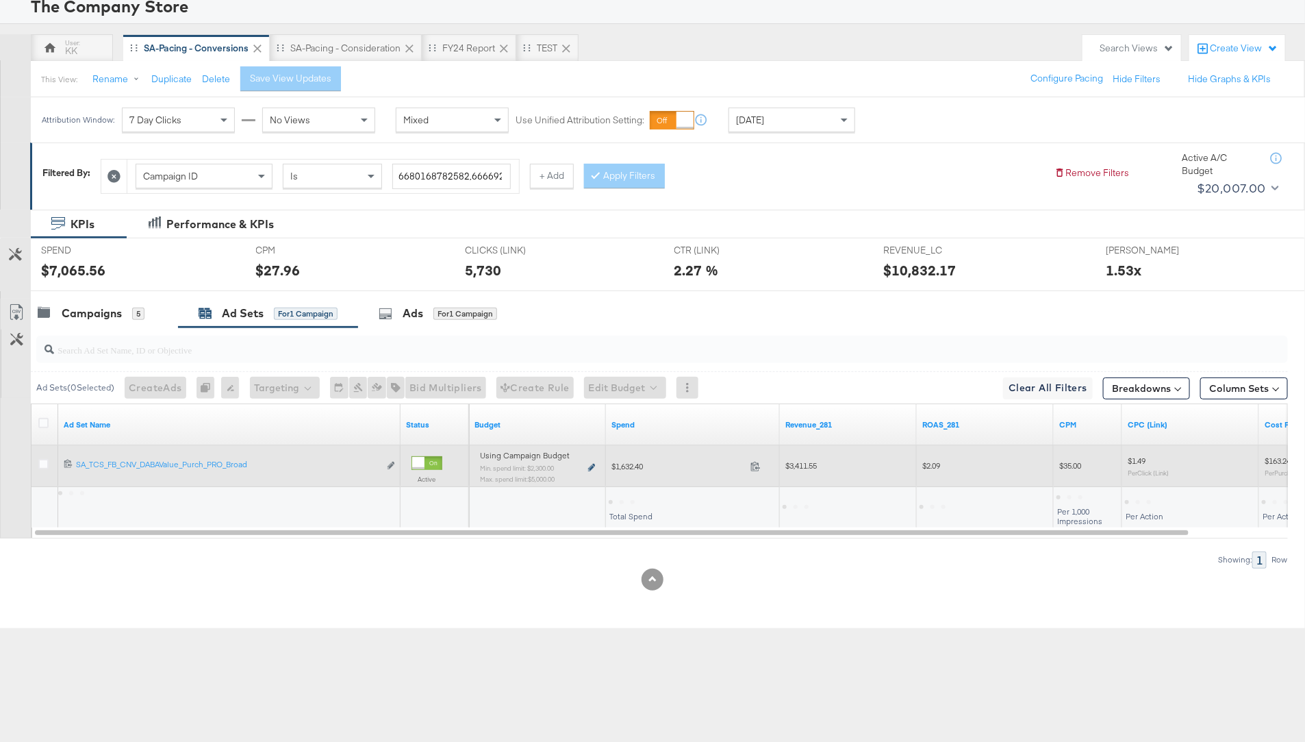
click at [589, 464] on icon at bounding box center [591, 468] width 7 height 8
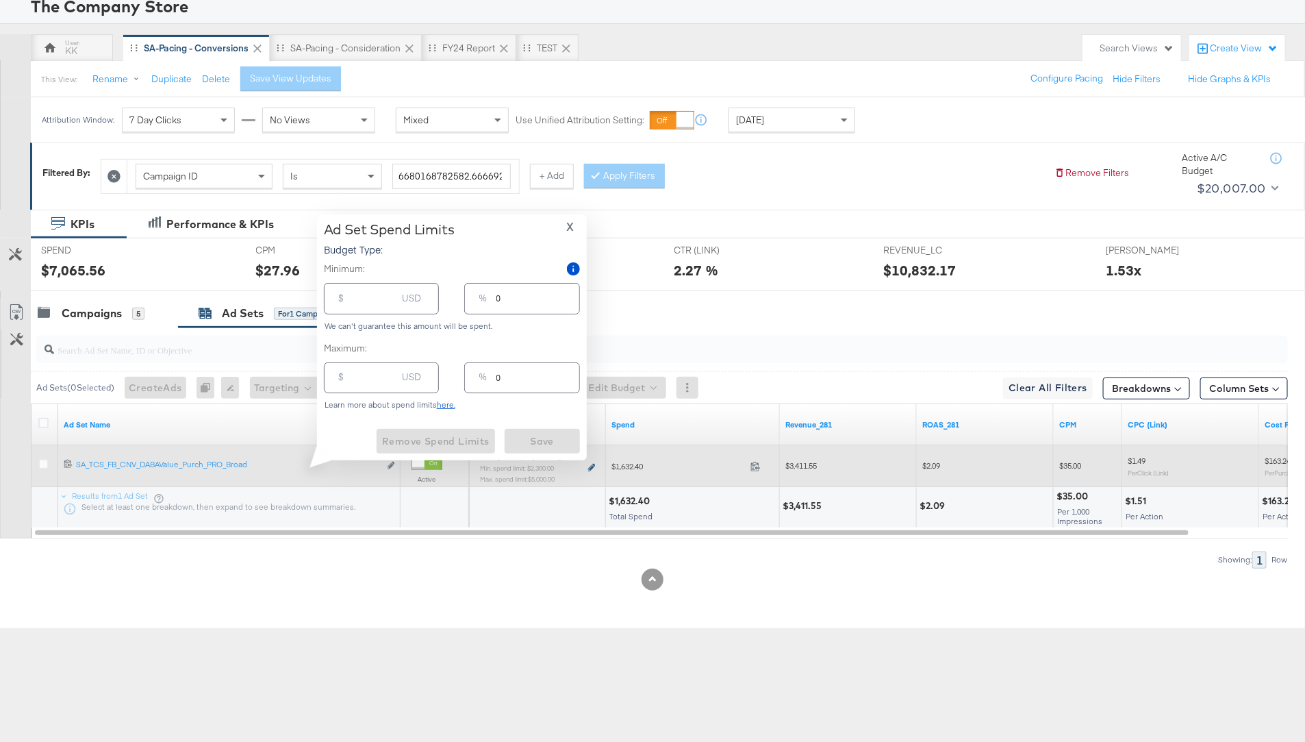
type input "2300.00"
type input "66"
type input "5000.00"
type input "143"
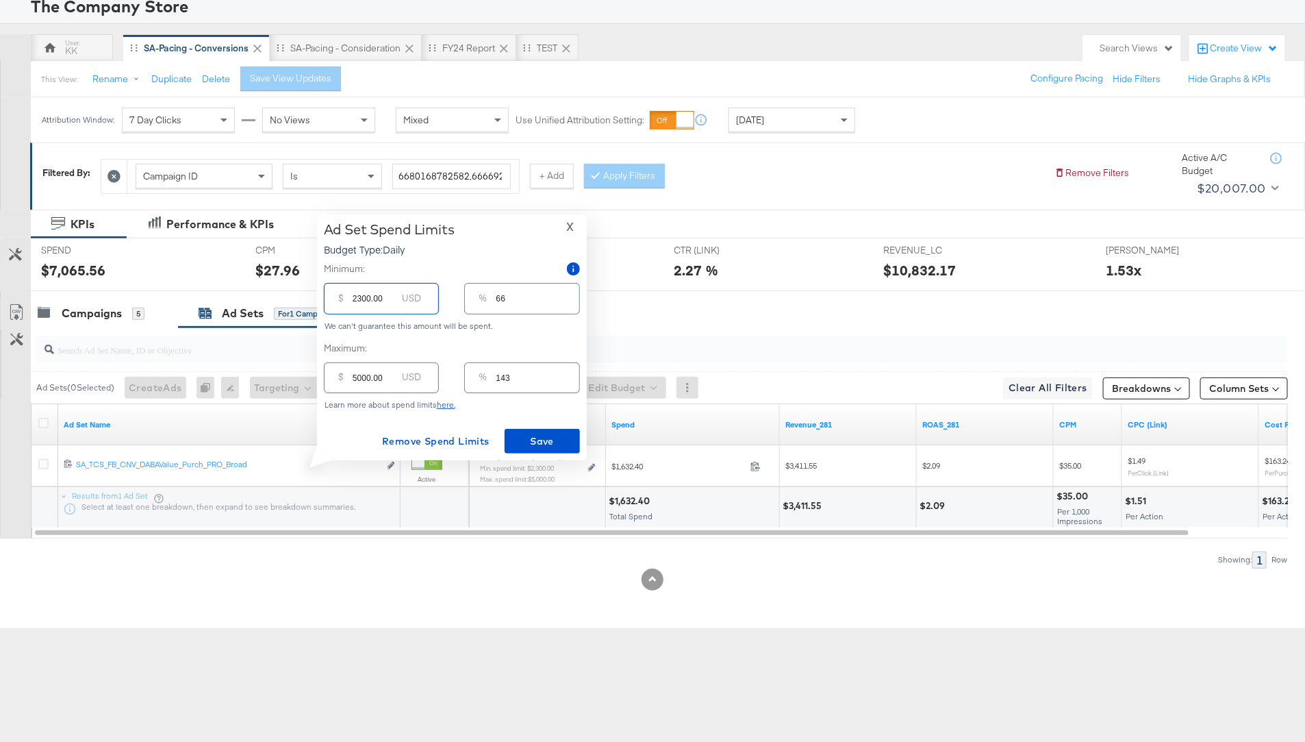
drag, startPoint x: 360, startPoint y: 299, endPoint x: 346, endPoint y: 299, distance: 14.4
click at [346, 299] on div "$ 2300.00 USD" at bounding box center [381, 298] width 115 height 31
type input "100.00"
type input "3"
type input "1200.00"
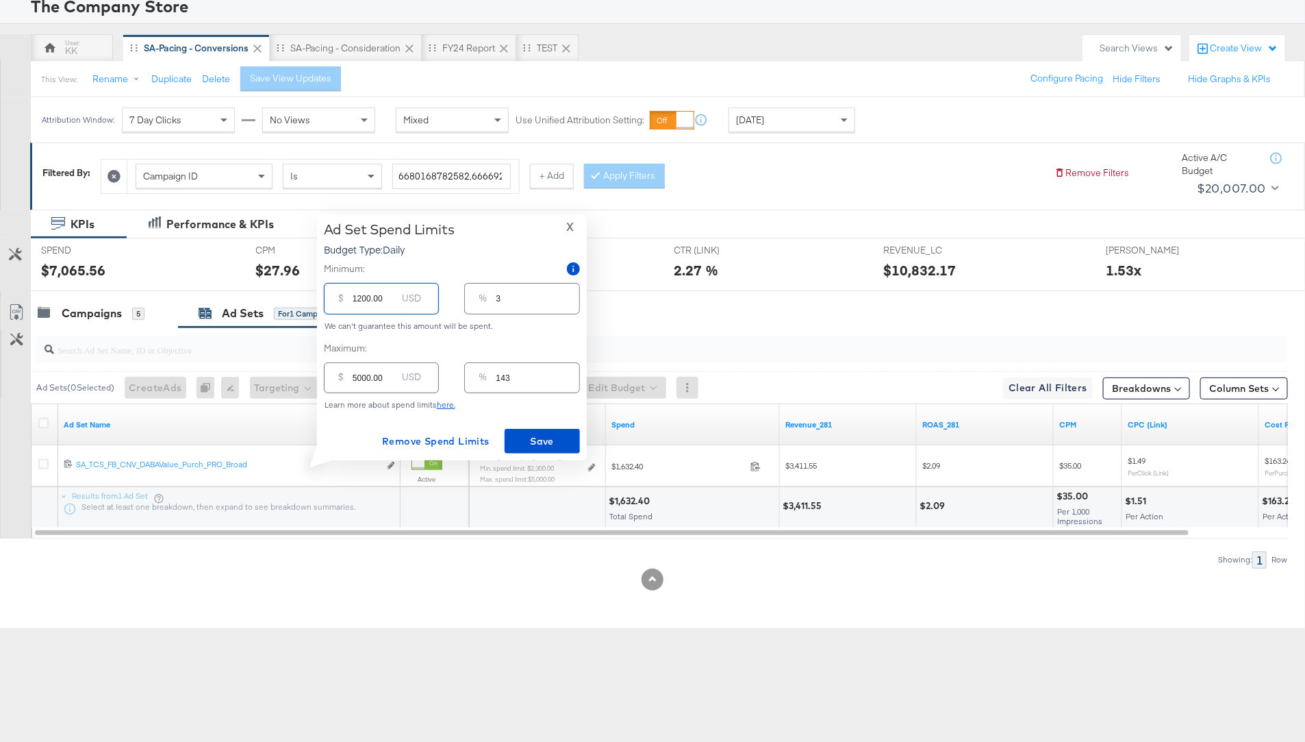
type input "34"
type input "1200.00"
click at [544, 455] on div "Ad Set Spend Limits Budget Type: Daily X Minimum: $ 1200.00 USD % 34 We can't g…" at bounding box center [452, 337] width 270 height 246
click at [545, 442] on span "Save" at bounding box center [542, 441] width 64 height 17
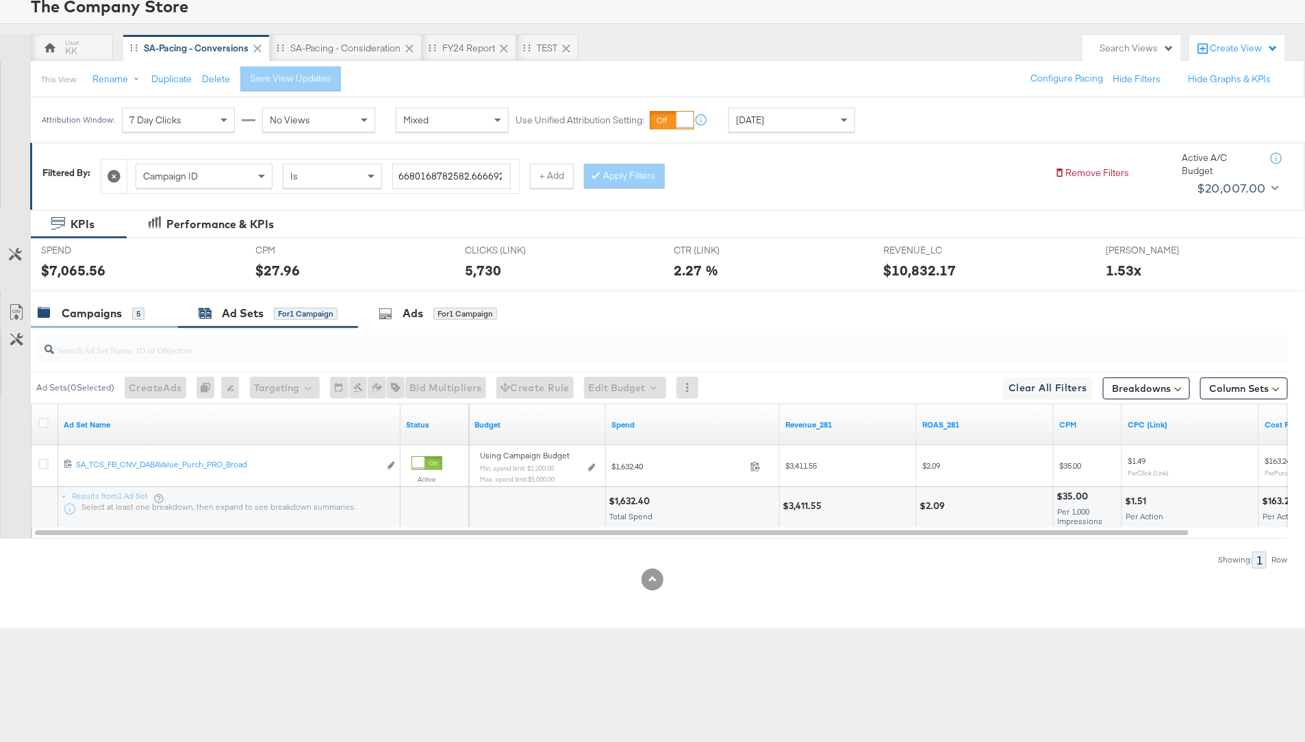
click at [114, 314] on div "Campaigns" at bounding box center [92, 313] width 60 height 16
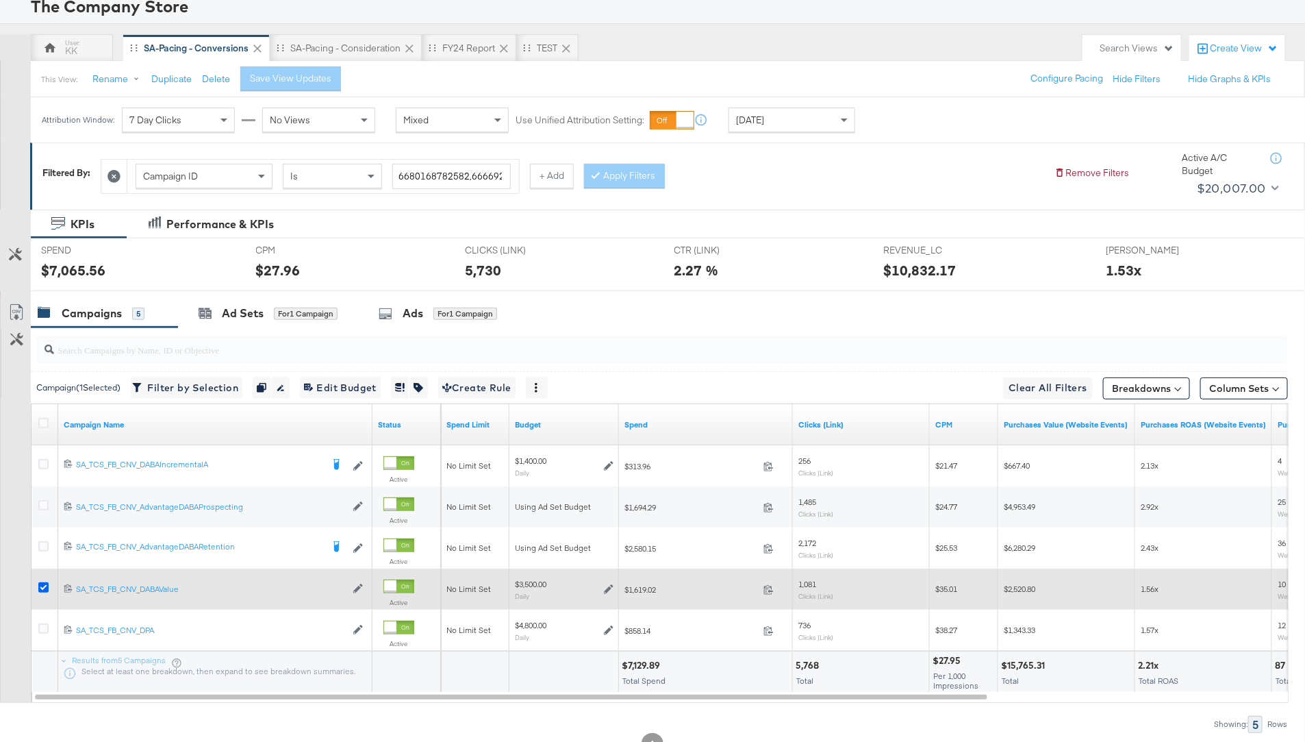
click at [42, 586] on icon at bounding box center [43, 587] width 10 height 10
click at [0, 0] on input "checkbox" at bounding box center [0, 0] width 0 height 0
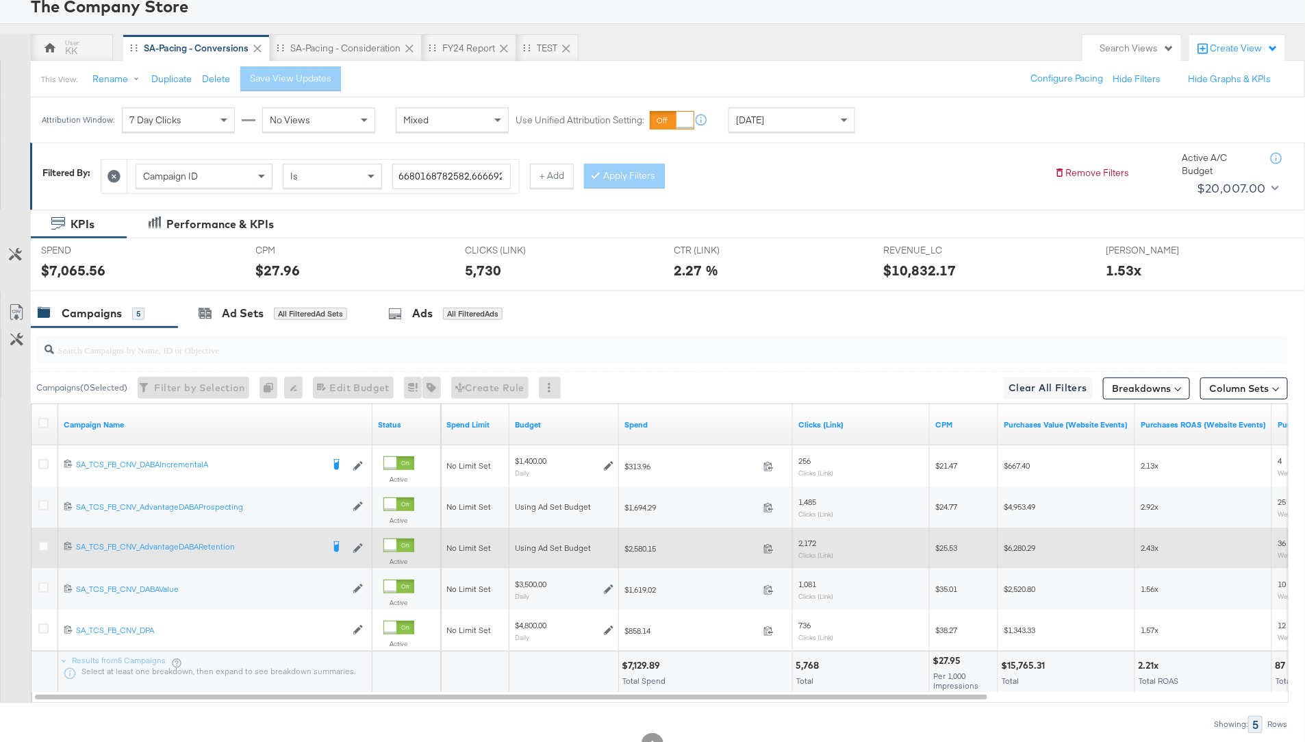
click at [42, 550] on div at bounding box center [45, 548] width 14 height 14
click at [42, 548] on icon at bounding box center [43, 546] width 10 height 10
click at [0, 0] on input "checkbox" at bounding box center [0, 0] width 0 height 0
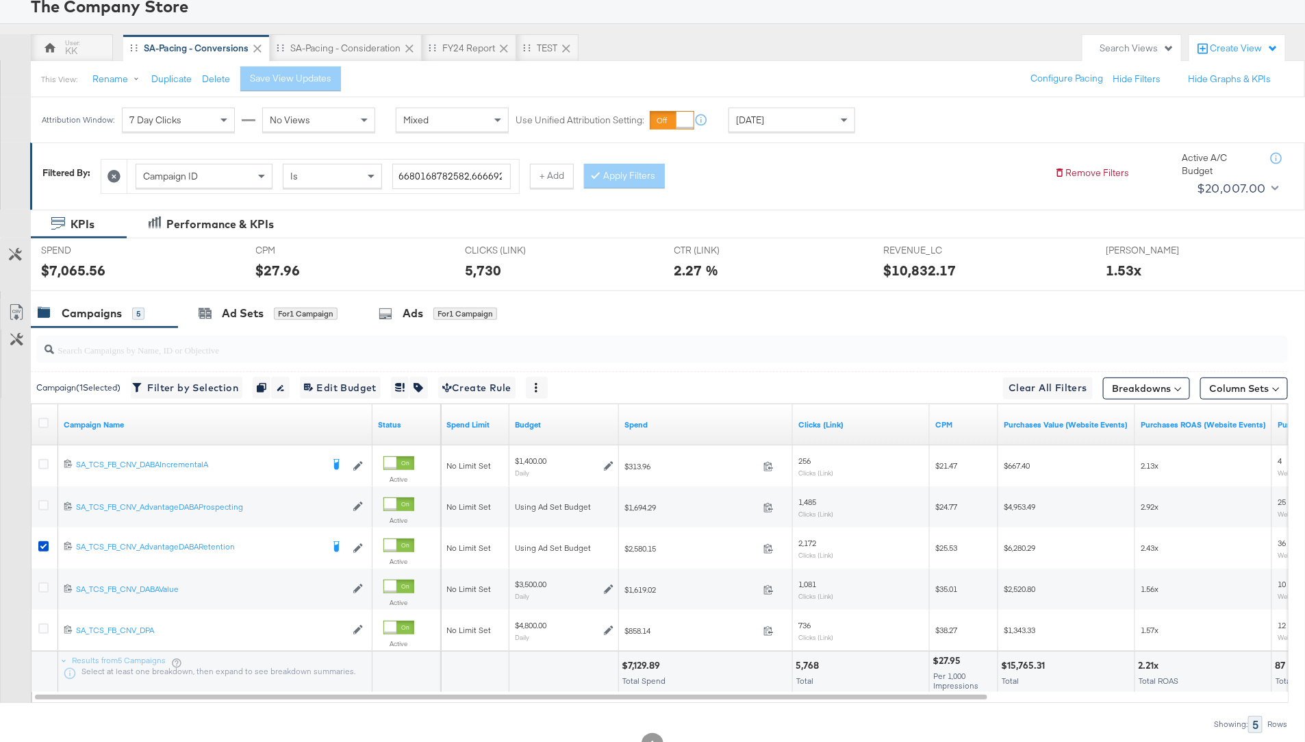
click at [238, 332] on input "search" at bounding box center [613, 344] width 1119 height 27
click at [252, 320] on div "Ad Sets for 1 Campaign" at bounding box center [268, 313] width 180 height 29
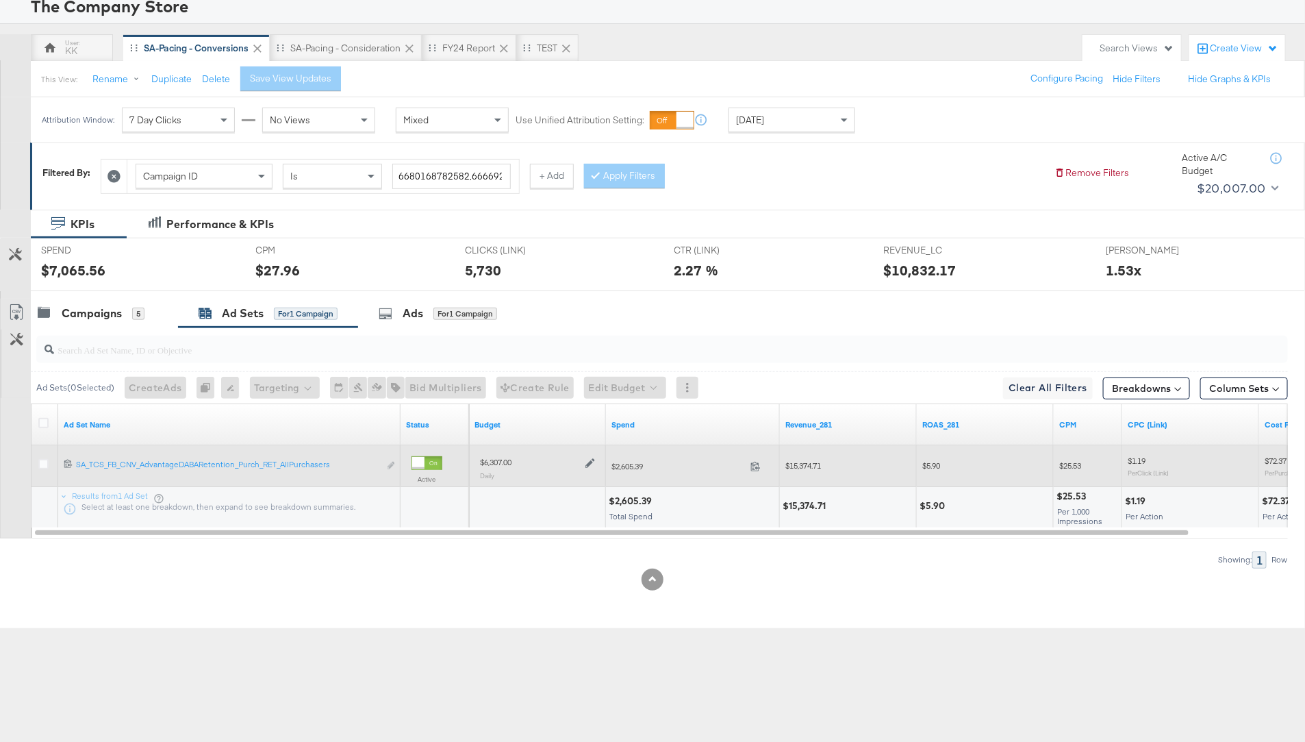
click at [588, 458] on icon at bounding box center [590, 463] width 10 height 10
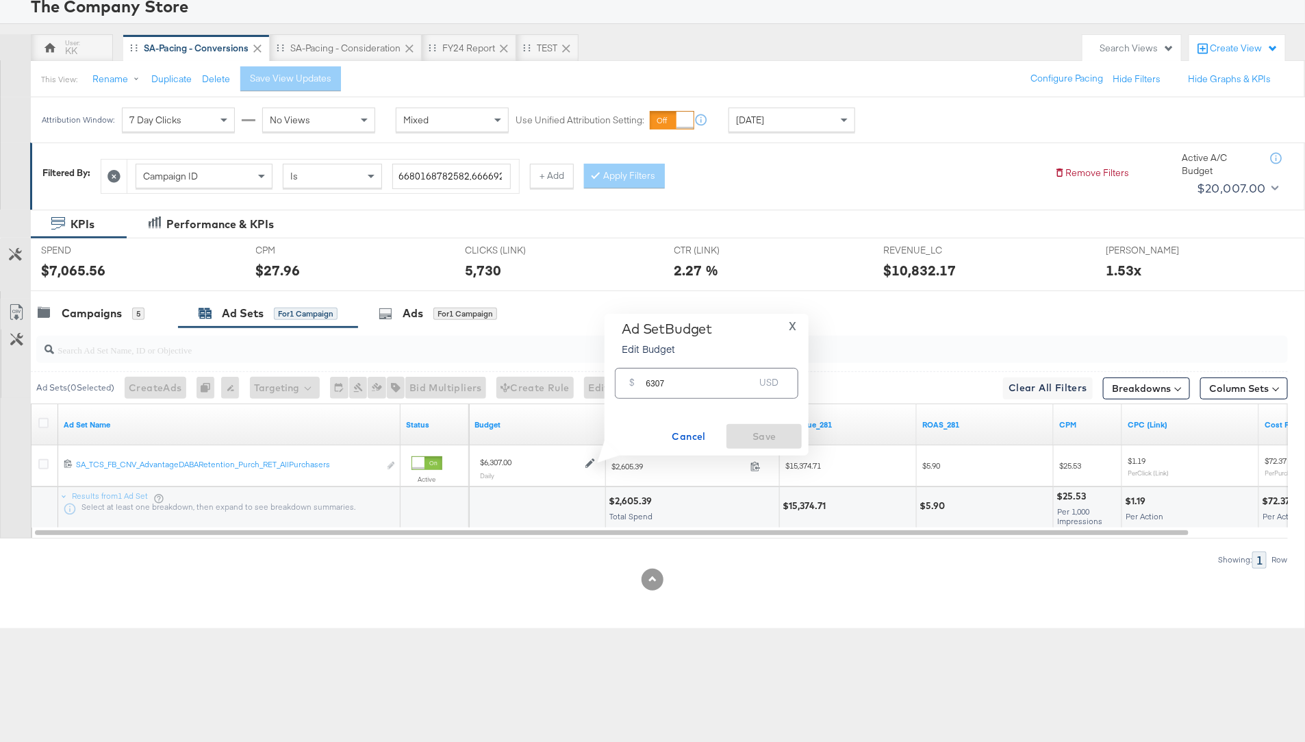
click at [664, 379] on input "6307" at bounding box center [700, 377] width 108 height 29
click at [663, 379] on input "6307" at bounding box center [700, 377] width 108 height 29
type input "6000"
click at [764, 446] on button "Save" at bounding box center [764, 436] width 75 height 25
click at [79, 318] on div "Campaigns" at bounding box center [92, 313] width 60 height 16
